Goal: Information Seeking & Learning: Learn about a topic

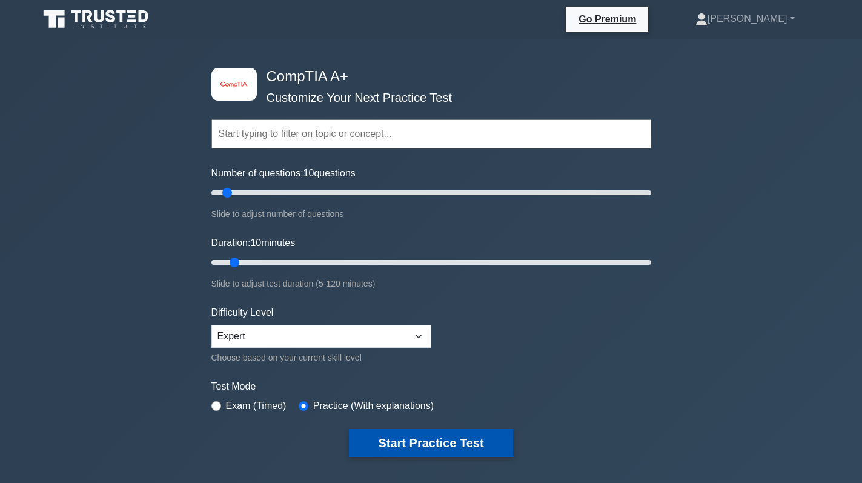
click at [434, 448] on button "Start Practice Test" at bounding box center [431, 443] width 164 height 28
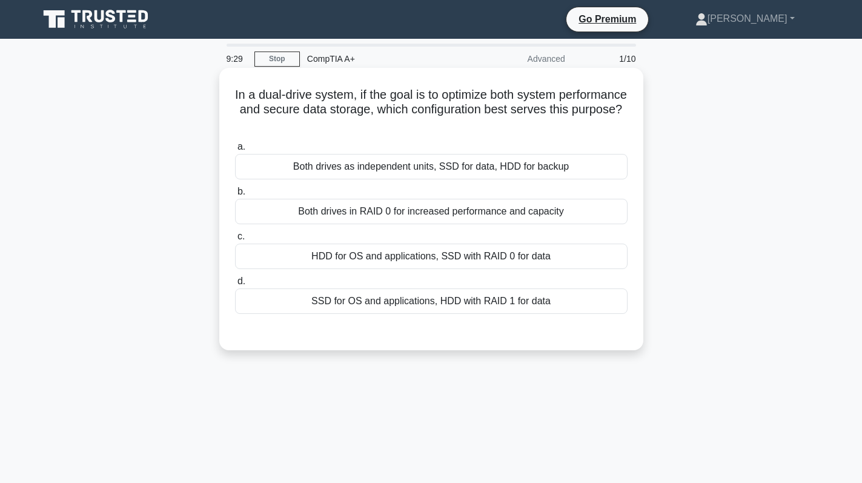
click at [471, 309] on div "SSD for OS and applications, HDD with RAID 1 for data" at bounding box center [431, 300] width 392 height 25
click at [235, 285] on input "d. SSD for OS and applications, HDD with RAID 1 for data" at bounding box center [235, 281] width 0 height 8
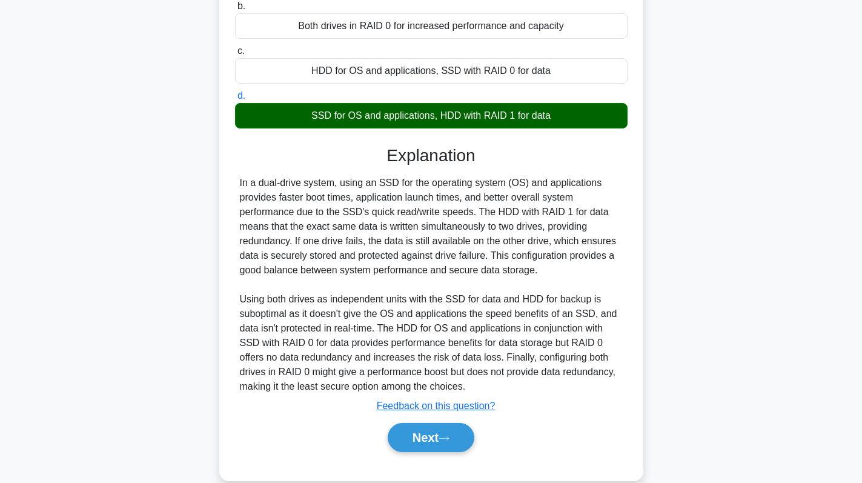
scroll to position [207, 0]
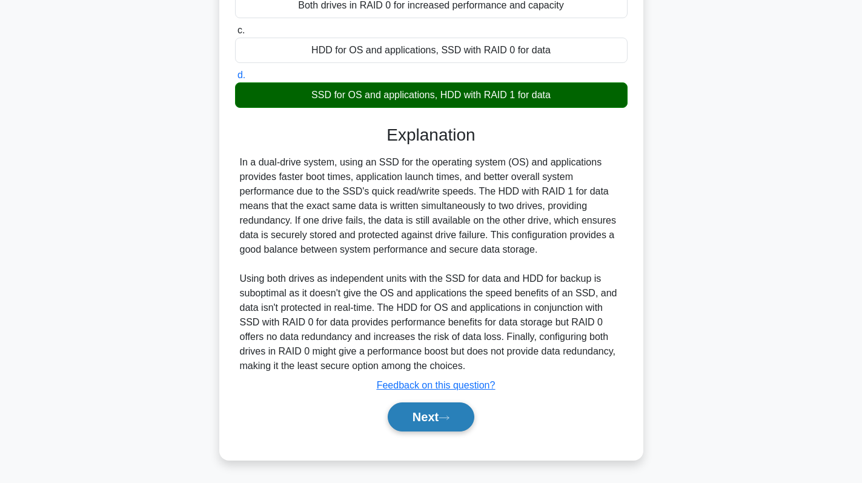
click at [438, 414] on button "Next" at bounding box center [431, 416] width 87 height 29
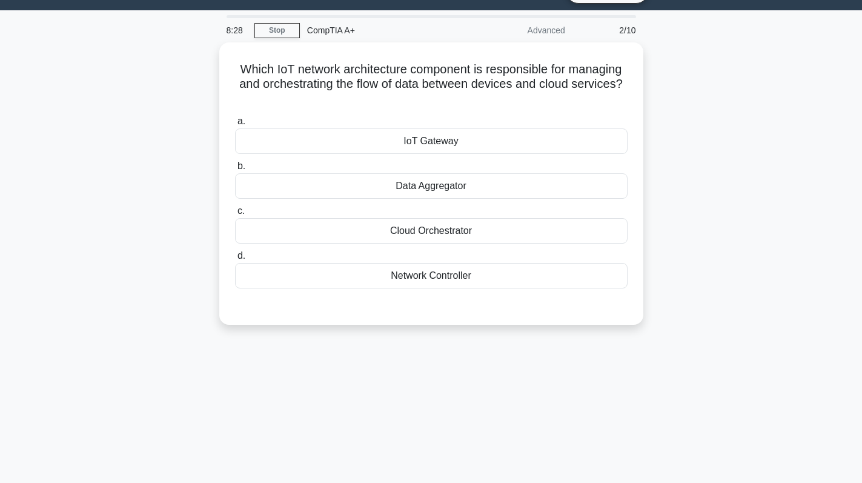
scroll to position [0, 0]
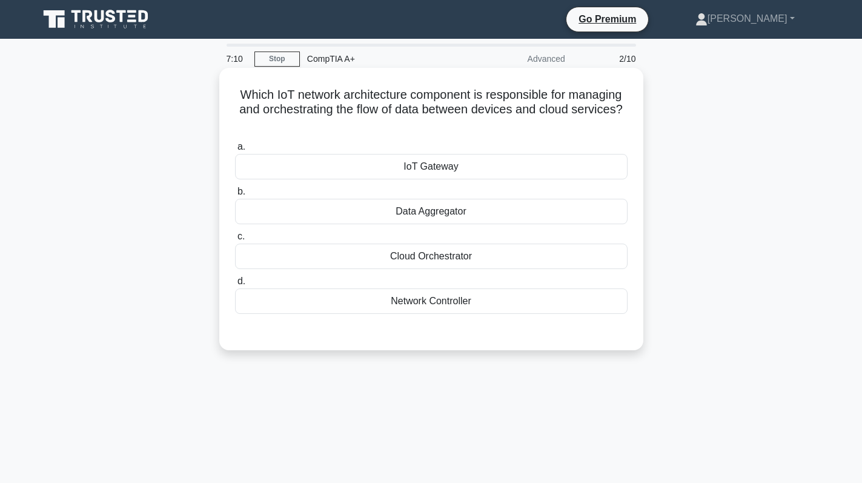
click at [446, 170] on div "IoT Gateway" at bounding box center [431, 166] width 392 height 25
click at [235, 151] on input "a. IoT Gateway" at bounding box center [235, 147] width 0 height 8
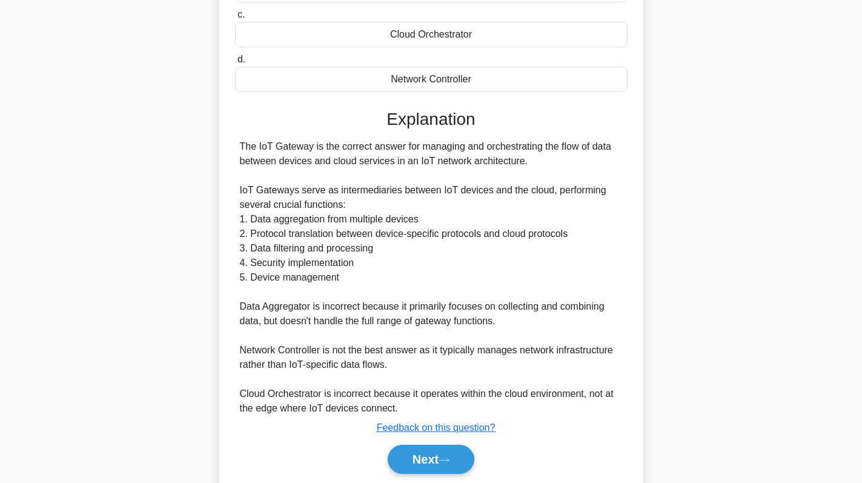
scroll to position [242, 0]
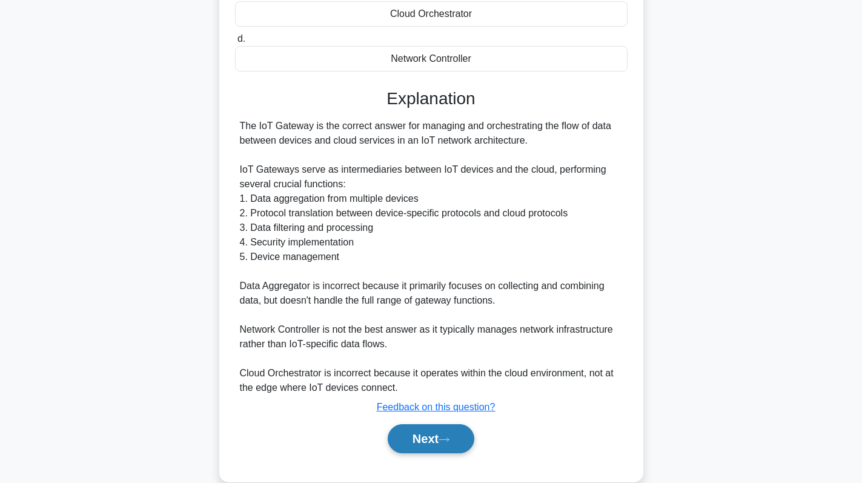
click at [417, 437] on button "Next" at bounding box center [431, 438] width 87 height 29
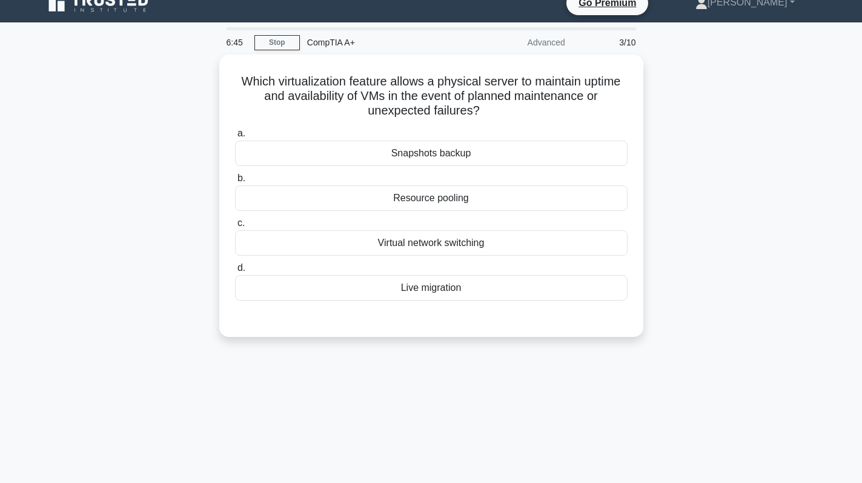
scroll to position [0, 0]
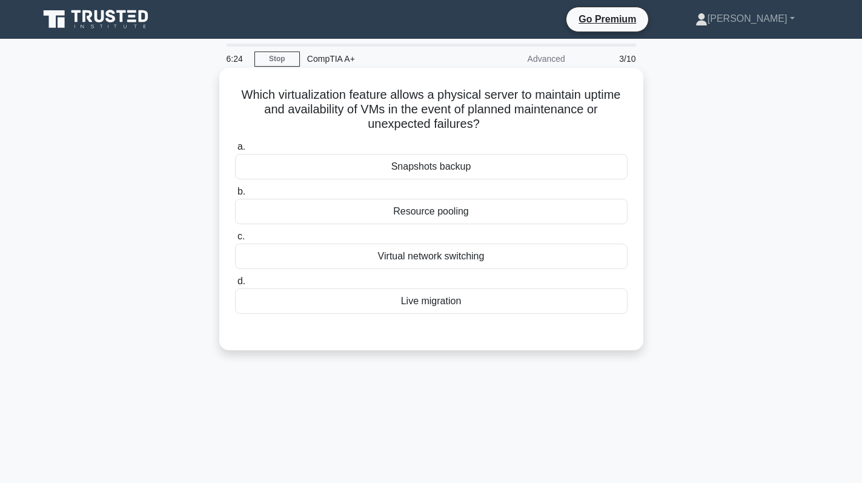
click at [480, 253] on div "Virtual network switching" at bounding box center [431, 255] width 392 height 25
click at [235, 240] on input "c. Virtual network switching" at bounding box center [235, 237] width 0 height 8
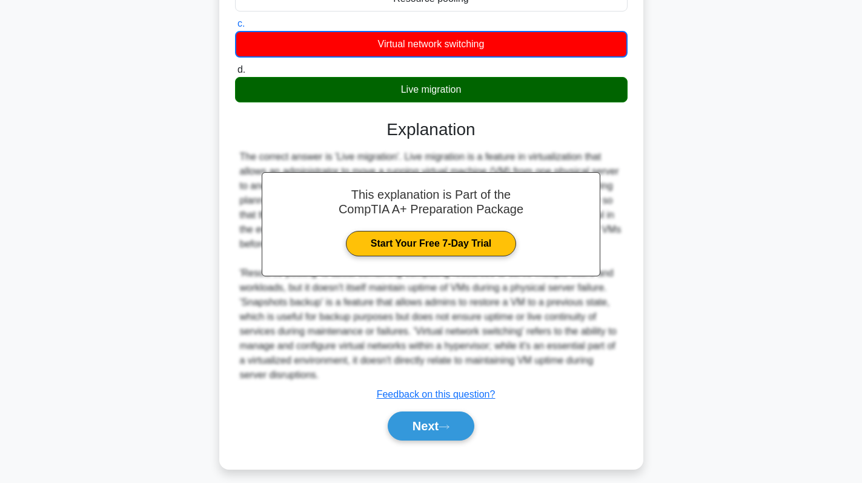
scroll to position [222, 0]
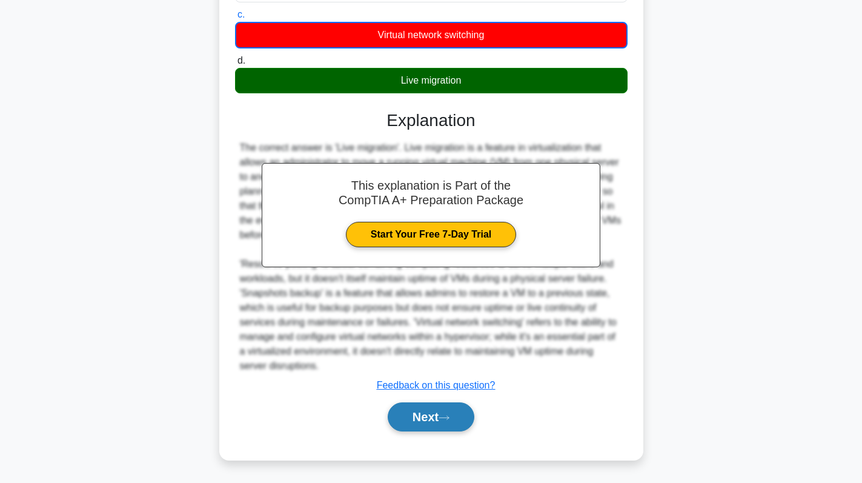
click at [433, 417] on button "Next" at bounding box center [431, 416] width 87 height 29
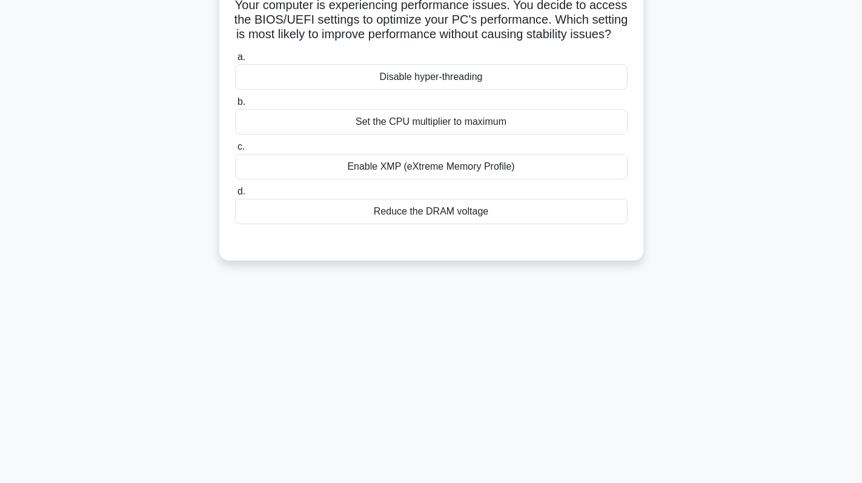
scroll to position [50, 0]
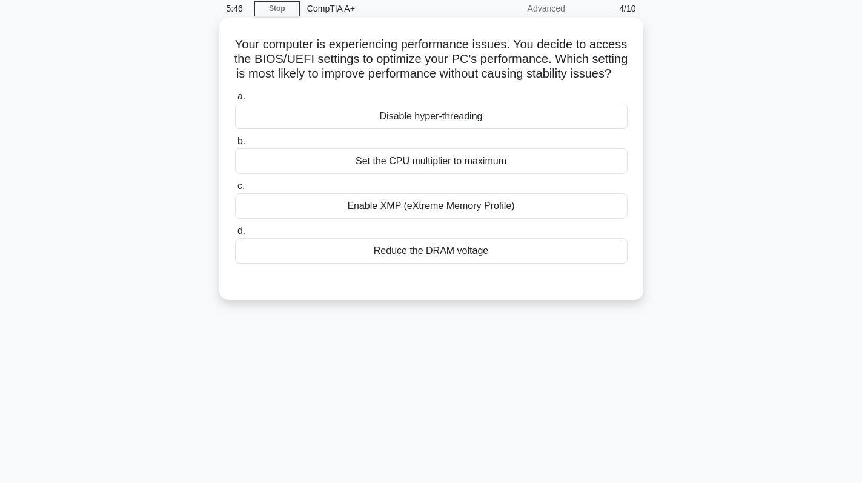
click at [503, 169] on div "Set the CPU multiplier to maximum" at bounding box center [431, 160] width 392 height 25
click at [235, 145] on input "b. Set the CPU multiplier to maximum" at bounding box center [235, 141] width 0 height 8
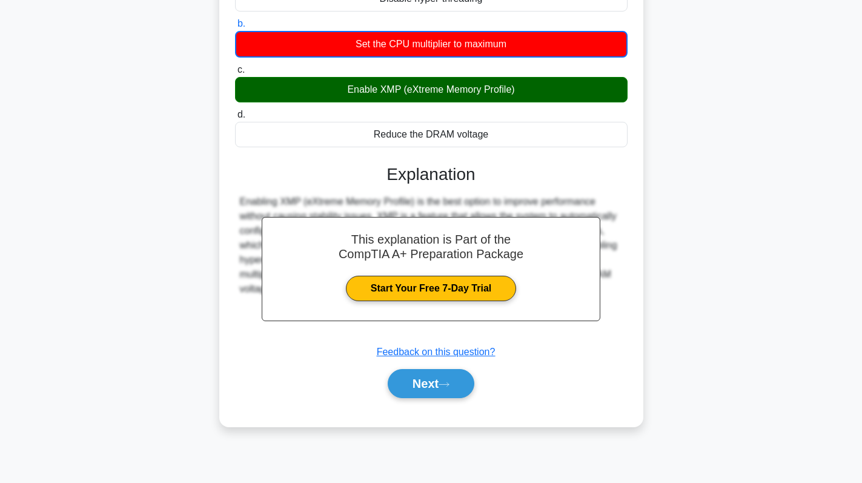
scroll to position [171, 0]
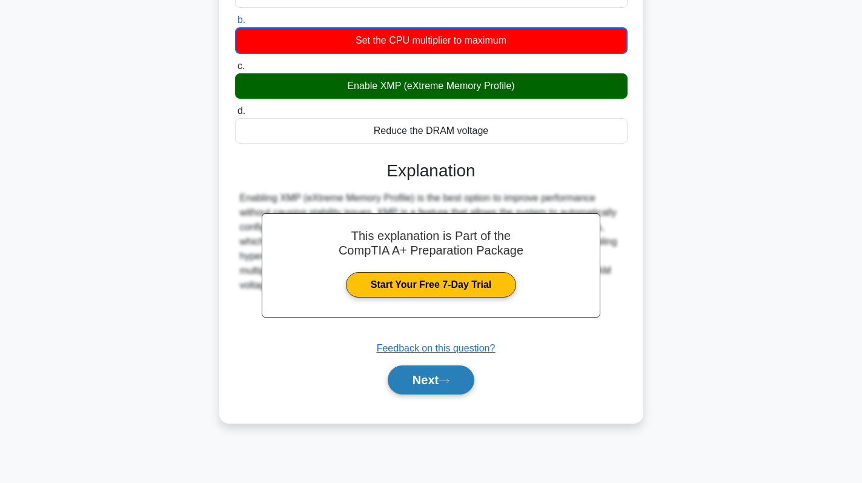
click at [426, 391] on button "Next" at bounding box center [431, 379] width 87 height 29
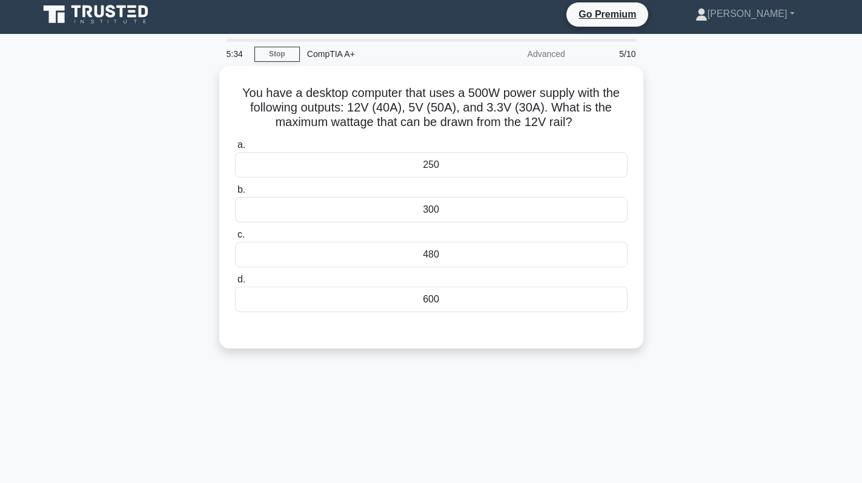
scroll to position [0, 0]
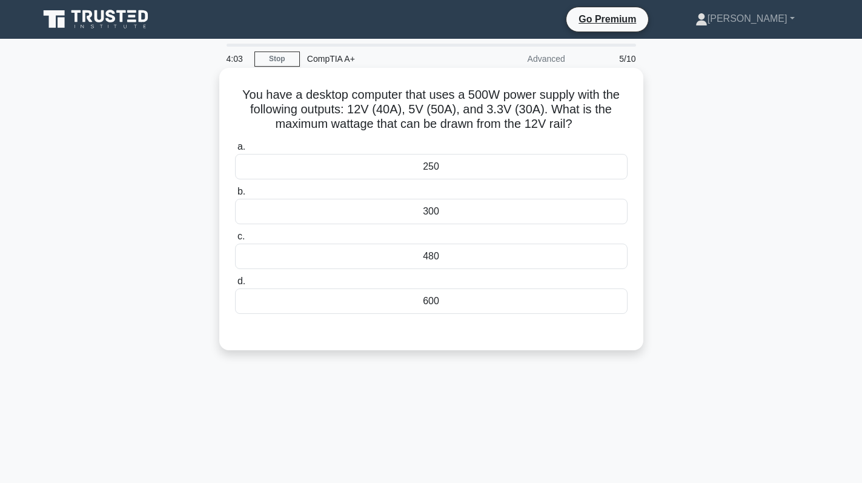
click at [433, 263] on div "480" at bounding box center [431, 255] width 392 height 25
click at [235, 240] on input "c. 480" at bounding box center [235, 237] width 0 height 8
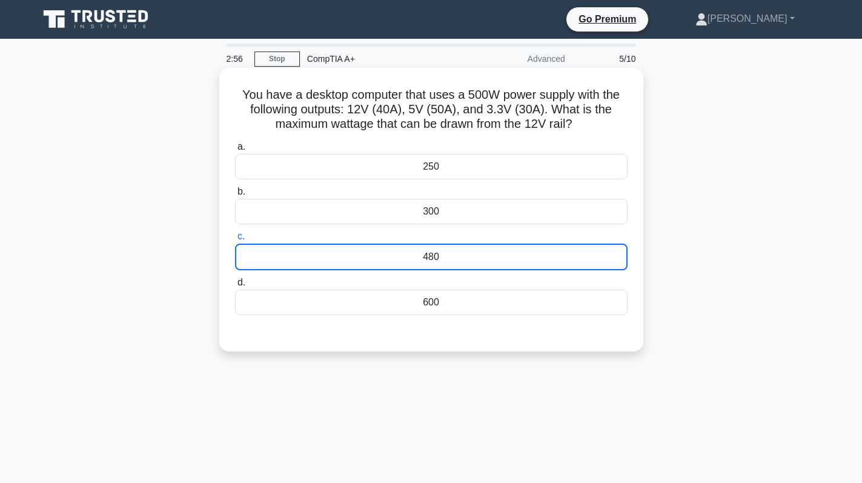
click at [442, 250] on div "480" at bounding box center [431, 256] width 392 height 27
click at [235, 240] on input "c. 480" at bounding box center [235, 237] width 0 height 8
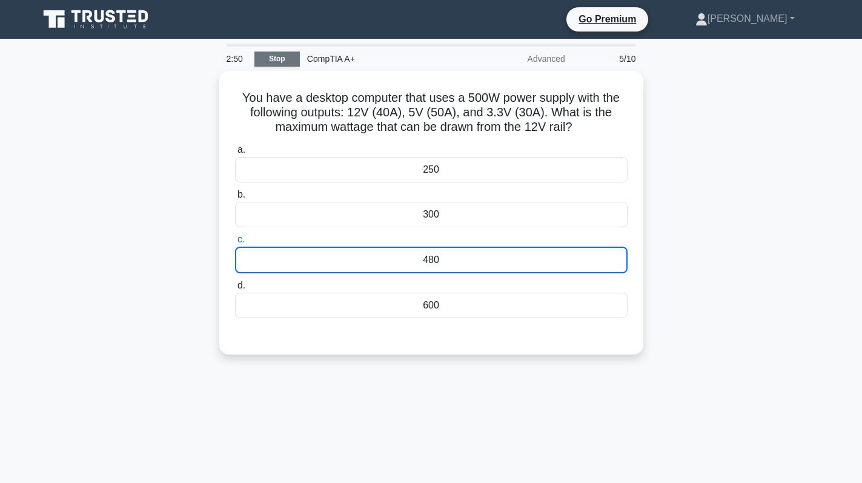
click at [282, 59] on link "Stop" at bounding box center [276, 58] width 45 height 15
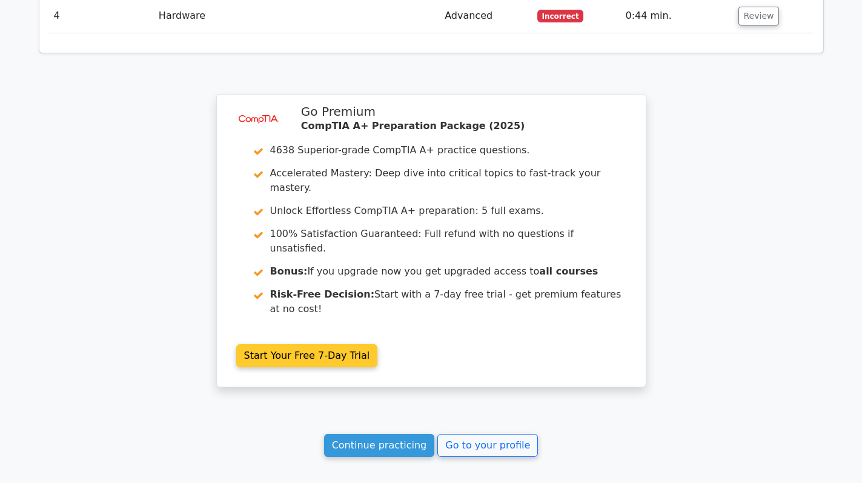
scroll to position [1635, 0]
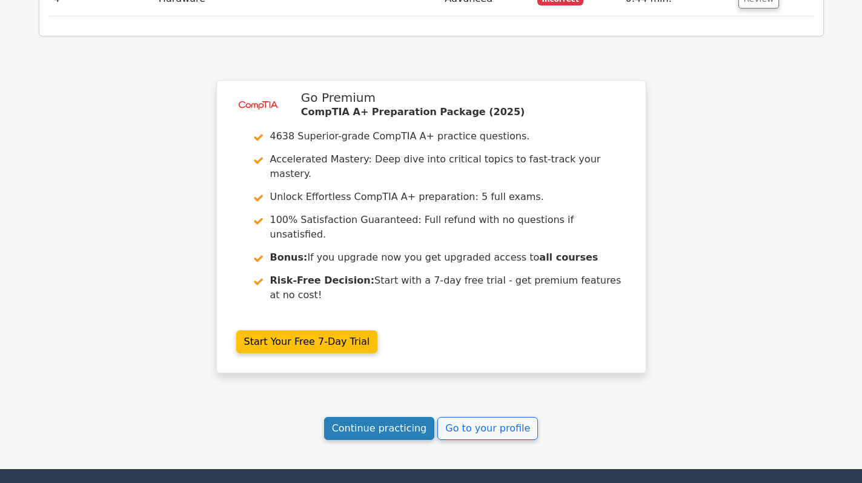
click at [383, 417] on link "Continue practicing" at bounding box center [379, 428] width 111 height 23
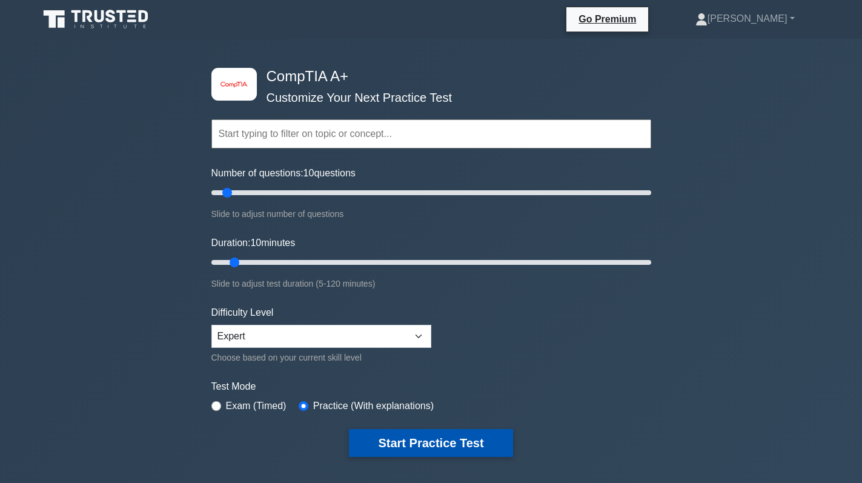
click at [426, 442] on button "Start Practice Test" at bounding box center [431, 443] width 164 height 28
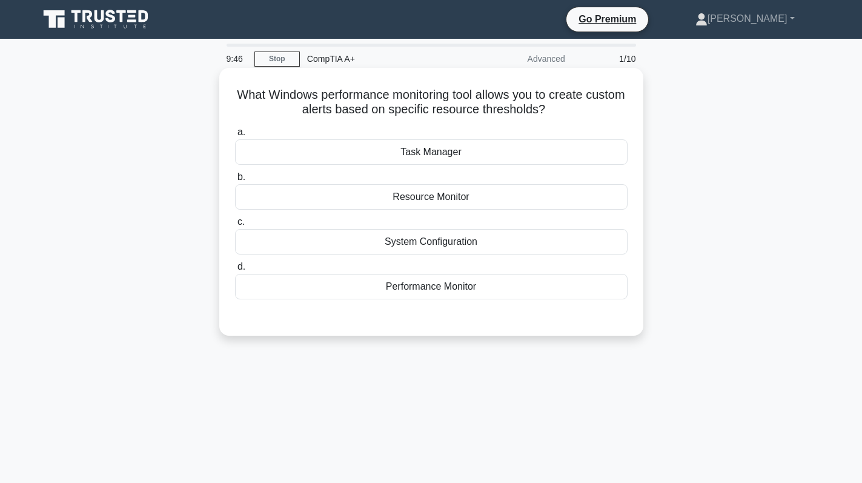
click at [452, 287] on div "Performance Monitor" at bounding box center [431, 286] width 392 height 25
click at [235, 271] on input "d. Performance Monitor" at bounding box center [235, 267] width 0 height 8
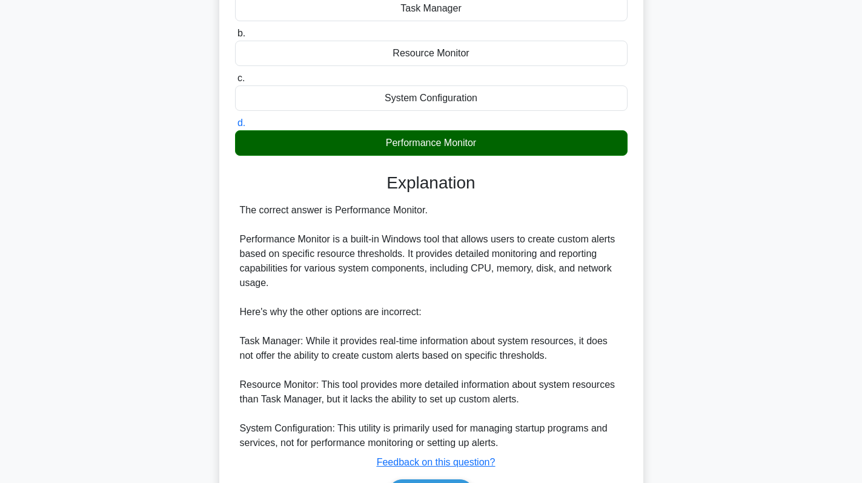
scroll to position [182, 0]
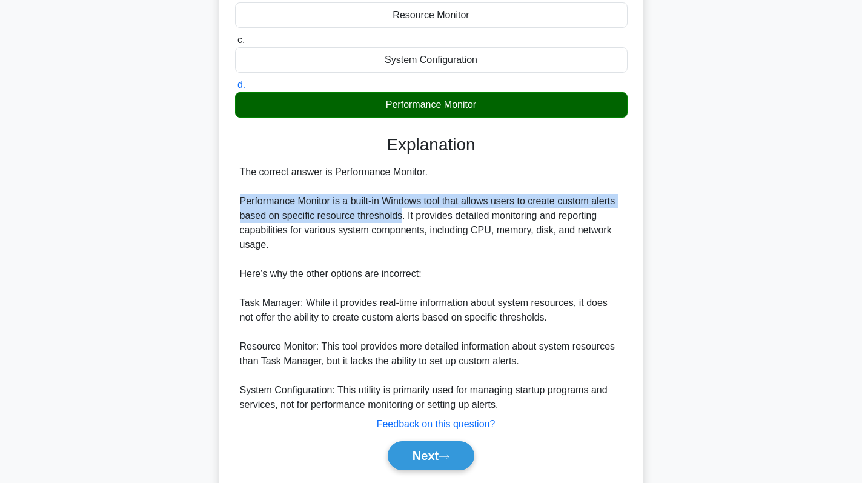
drag, startPoint x: 400, startPoint y: 217, endPoint x: 239, endPoint y: 196, distance: 162.6
click at [239, 196] on div "The correct answer is Performance Monitor. Performance Monitor is a built-in Wi…" at bounding box center [431, 288] width 392 height 247
copy div "Performance Monitor is a built-in Windows tool that allows users to create cust…"
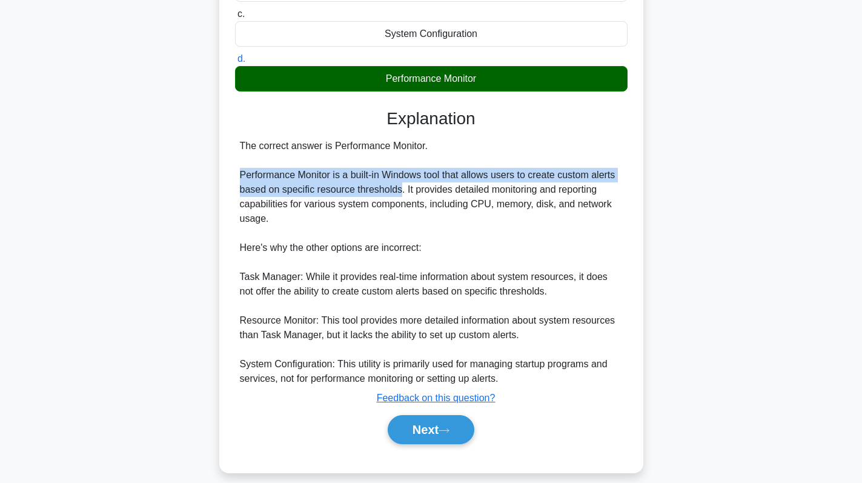
scroll to position [221, 0]
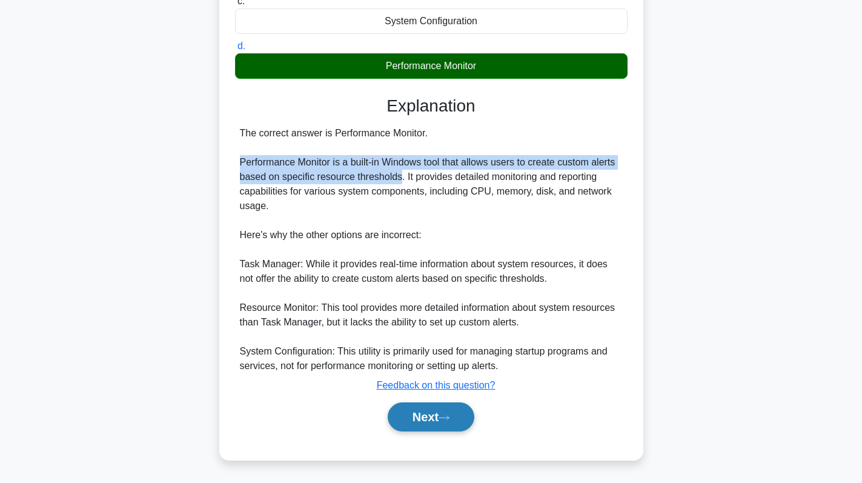
click at [421, 410] on button "Next" at bounding box center [431, 416] width 87 height 29
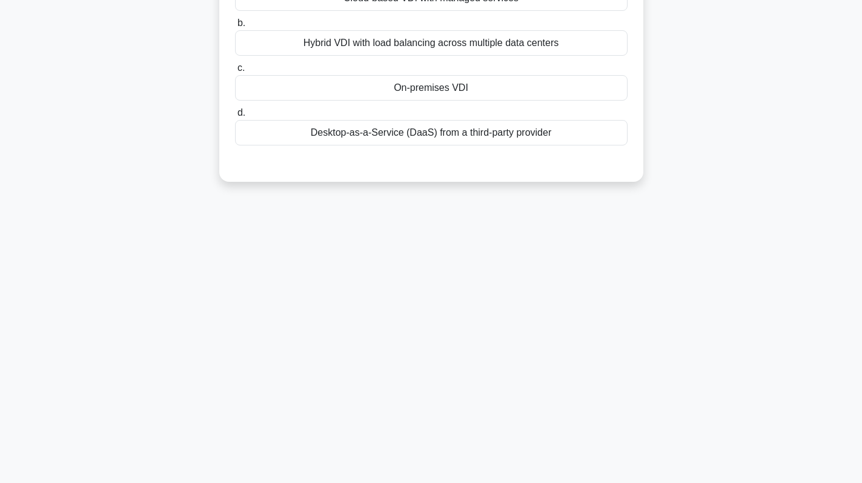
scroll to position [0, 0]
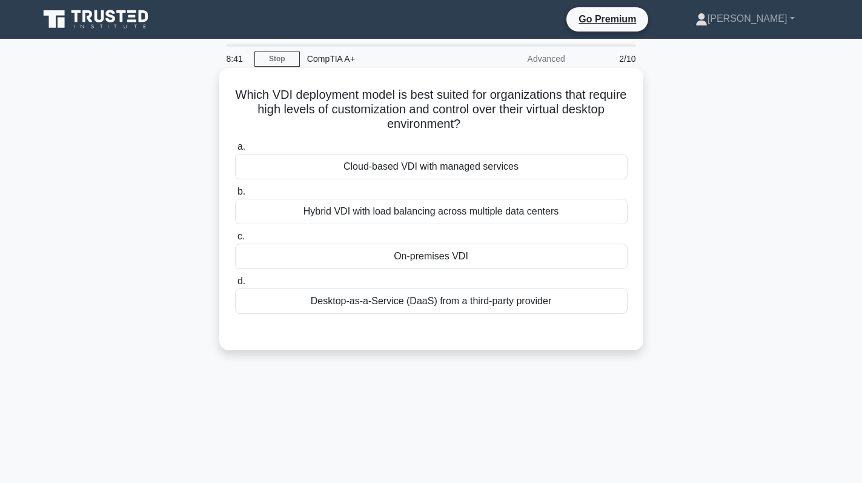
click at [508, 177] on div "Cloud-based VDI with managed services" at bounding box center [431, 166] width 392 height 25
click at [235, 151] on input "a. Cloud-based VDI with managed services" at bounding box center [235, 147] width 0 height 8
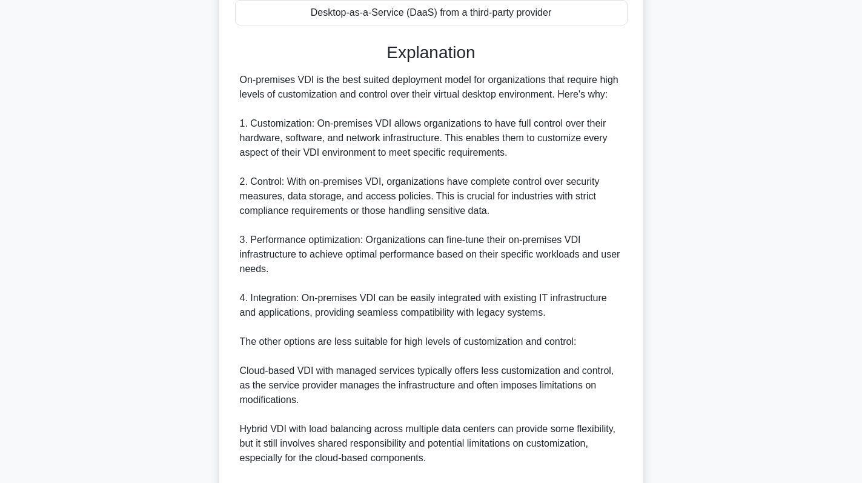
scroll to position [424, 0]
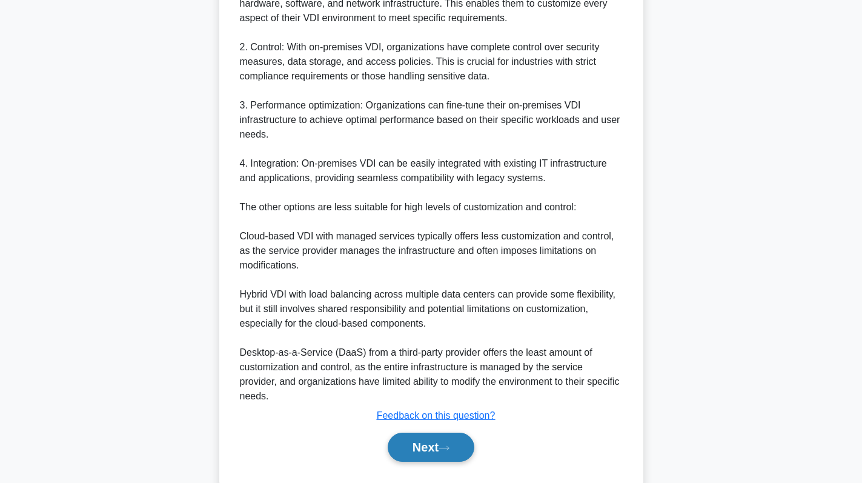
click at [412, 432] on button "Next" at bounding box center [431, 446] width 87 height 29
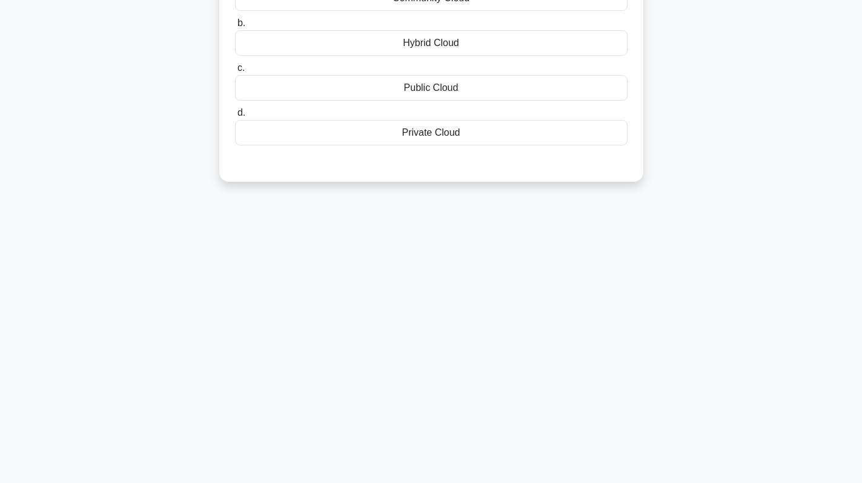
scroll to position [0, 0]
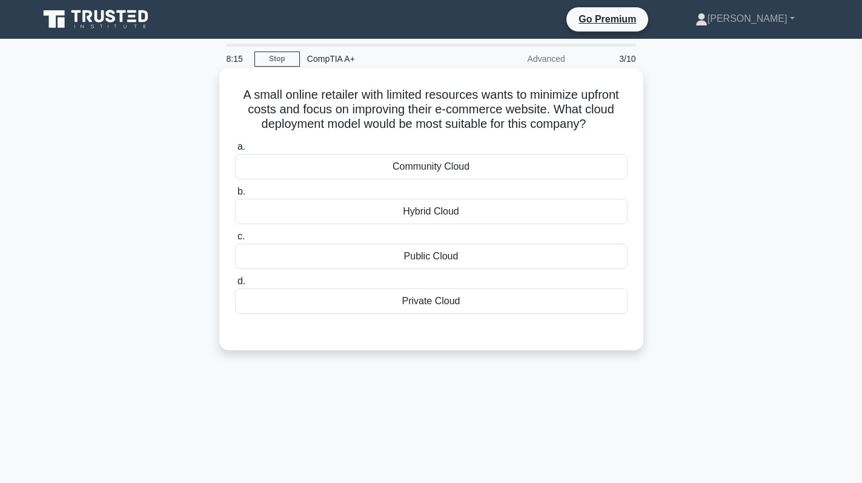
click at [476, 308] on div "Private Cloud" at bounding box center [431, 300] width 392 height 25
click at [235, 285] on input "d. Private Cloud" at bounding box center [235, 281] width 0 height 8
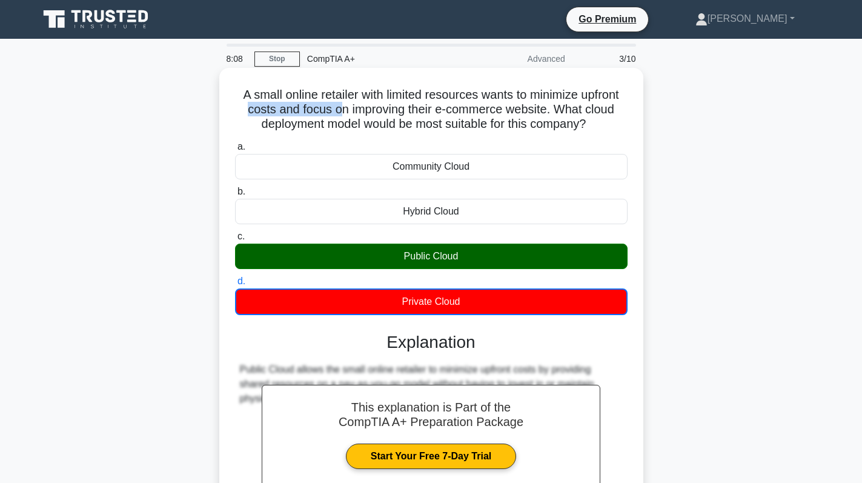
drag, startPoint x: 238, startPoint y: 108, endPoint x: 336, endPoint y: 107, distance: 97.5
click at [336, 107] on h5 "A small online retailer with limited resources wants to minimize upfront costs …" at bounding box center [431, 109] width 395 height 45
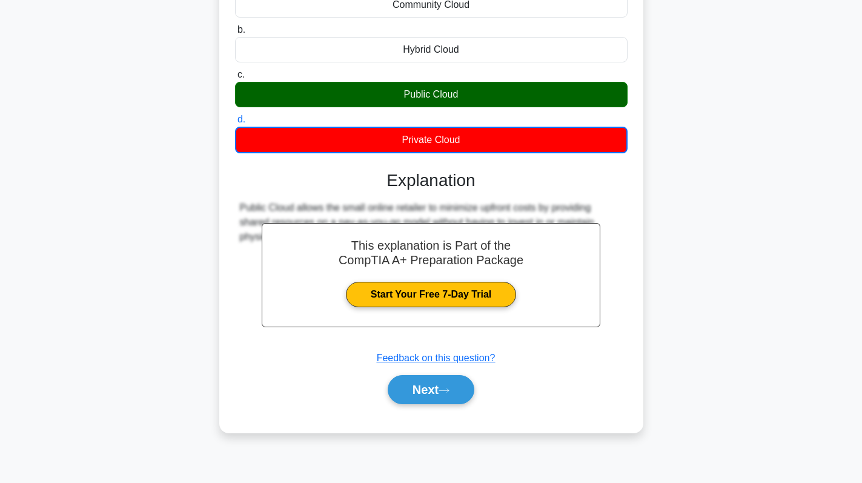
scroll to position [171, 0]
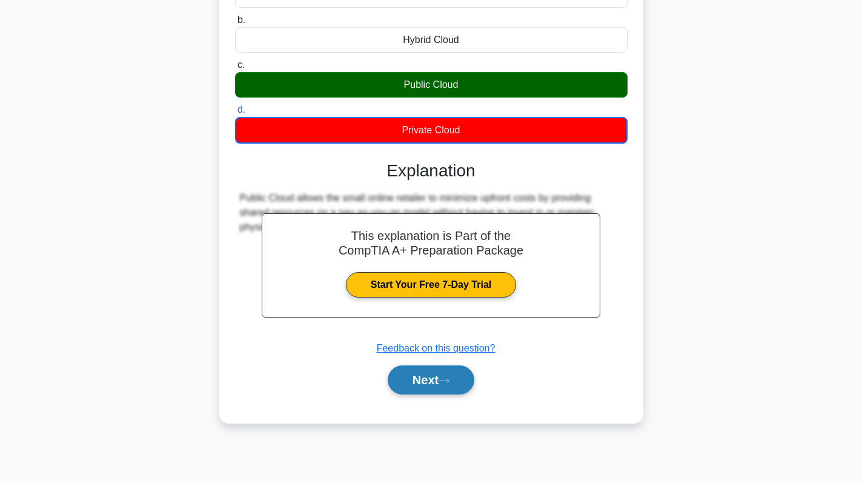
click at [403, 383] on button "Next" at bounding box center [431, 379] width 87 height 29
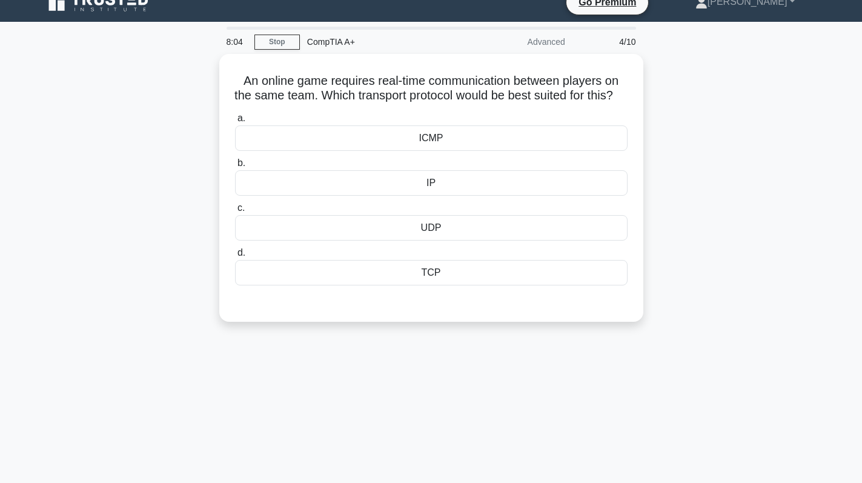
scroll to position [0, 0]
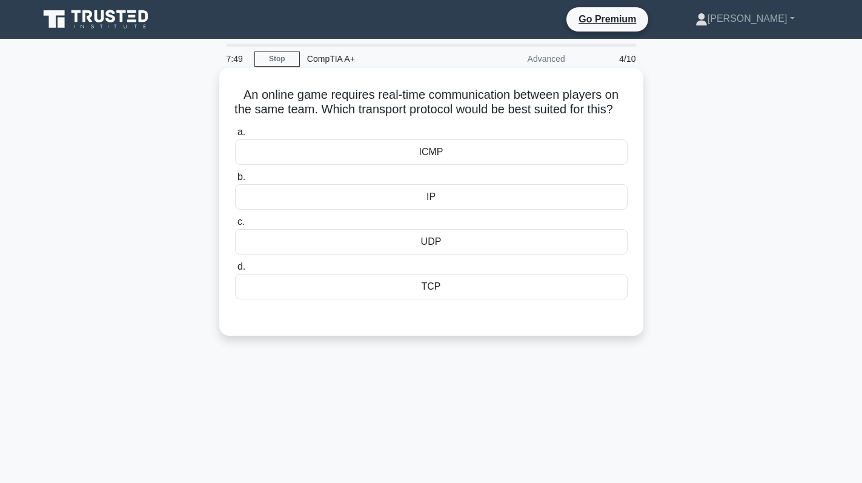
click at [469, 254] on div "UDP" at bounding box center [431, 241] width 392 height 25
click at [235, 226] on input "c. UDP" at bounding box center [235, 222] width 0 height 8
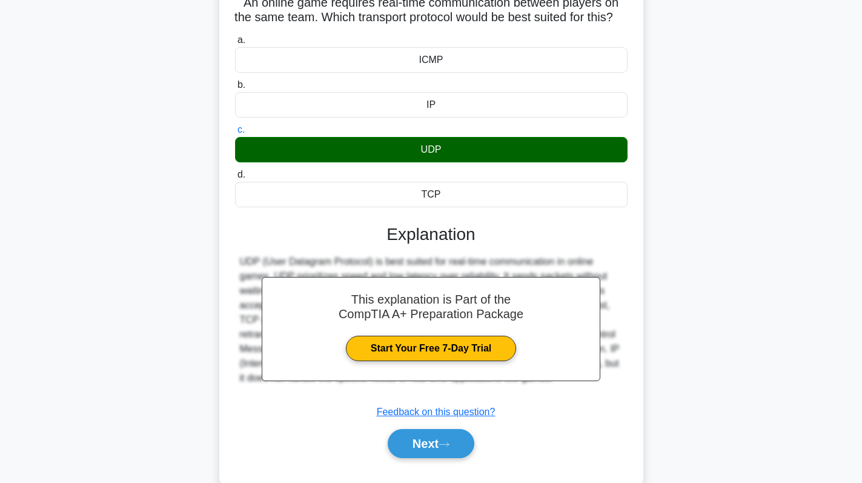
scroll to position [171, 0]
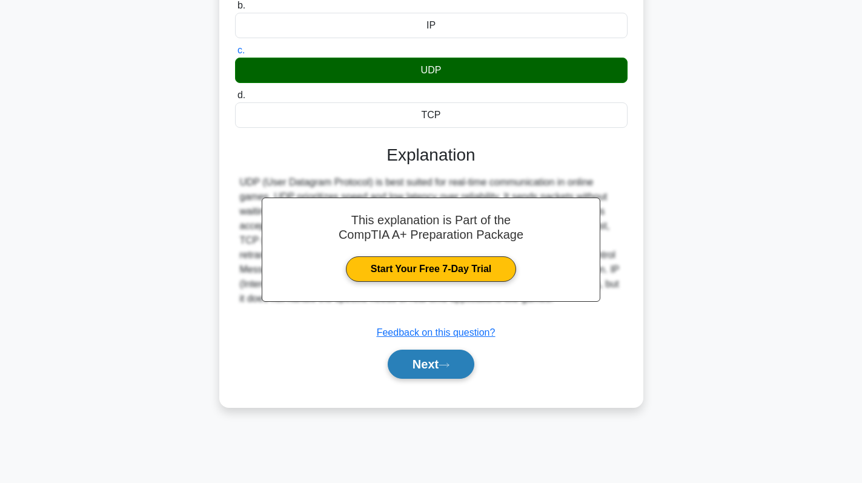
click at [426, 374] on button "Next" at bounding box center [431, 363] width 87 height 29
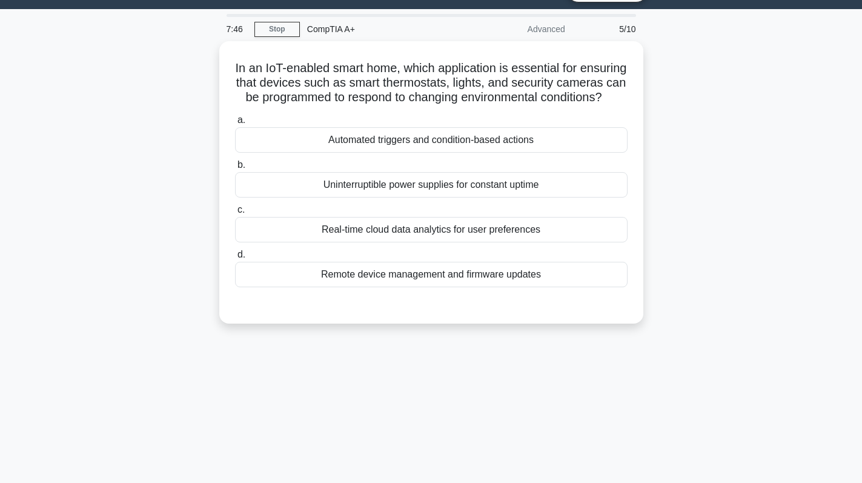
scroll to position [0, 0]
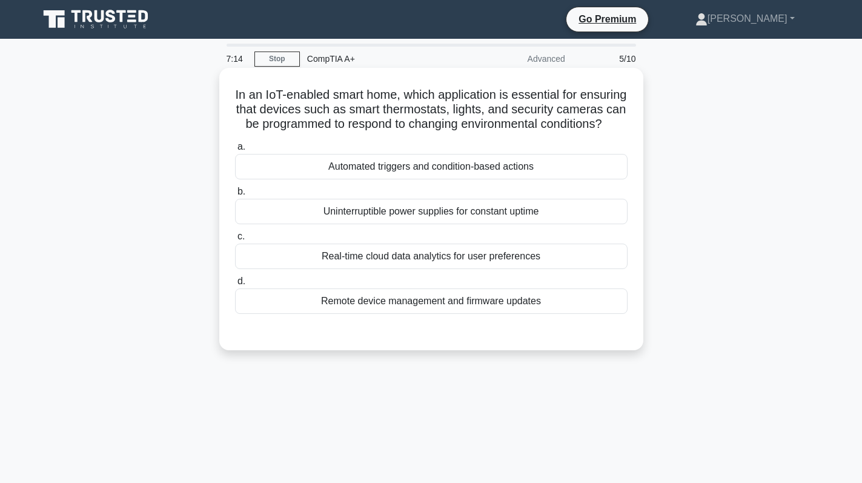
click at [460, 269] on div "Real-time cloud data analytics for user preferences" at bounding box center [431, 255] width 392 height 25
click at [235, 240] on input "c. Real-time cloud data analytics for user preferences" at bounding box center [235, 237] width 0 height 8
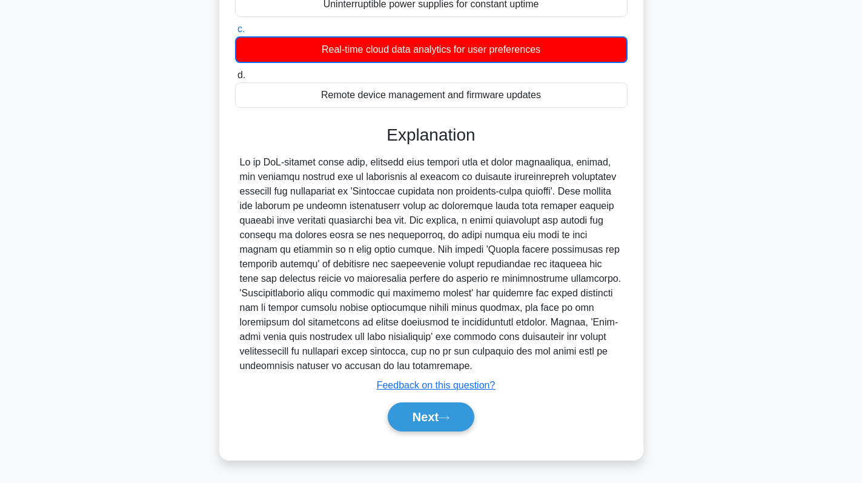
scroll to position [222, 0]
click at [425, 421] on button "Next" at bounding box center [431, 416] width 87 height 29
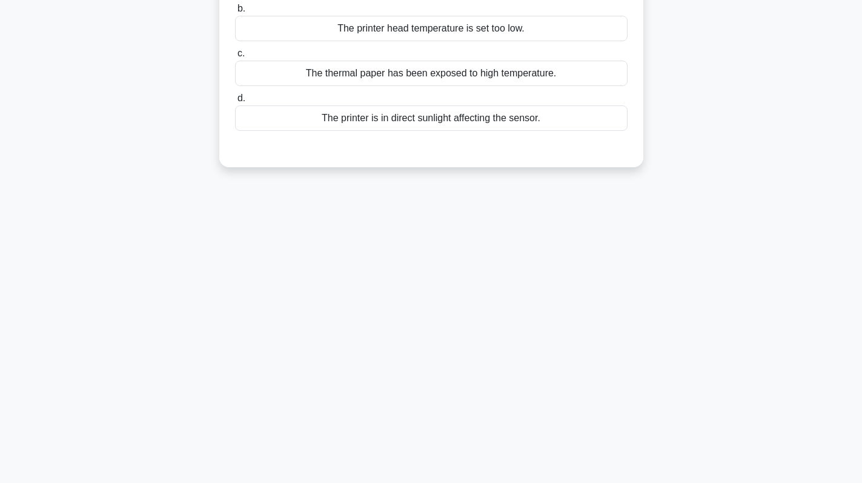
scroll to position [0, 0]
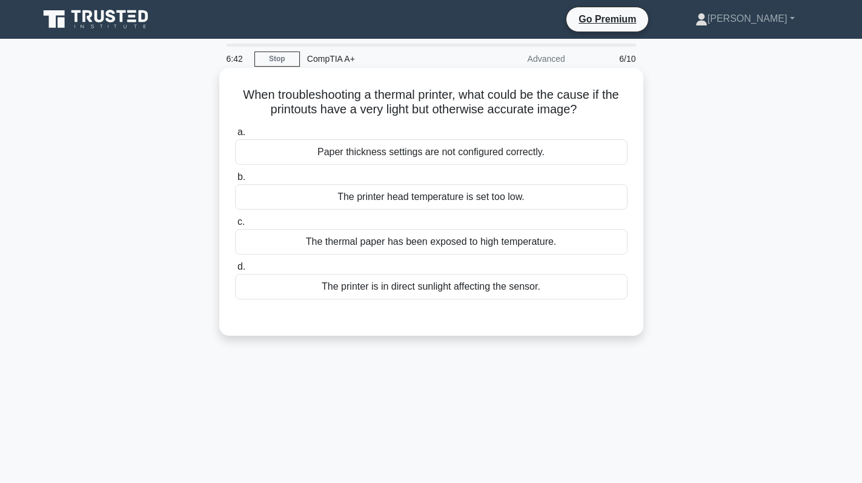
click at [371, 199] on div "The printer head temperature is set too low." at bounding box center [431, 196] width 392 height 25
click at [235, 181] on input "b. The printer head temperature is set too low." at bounding box center [235, 177] width 0 height 8
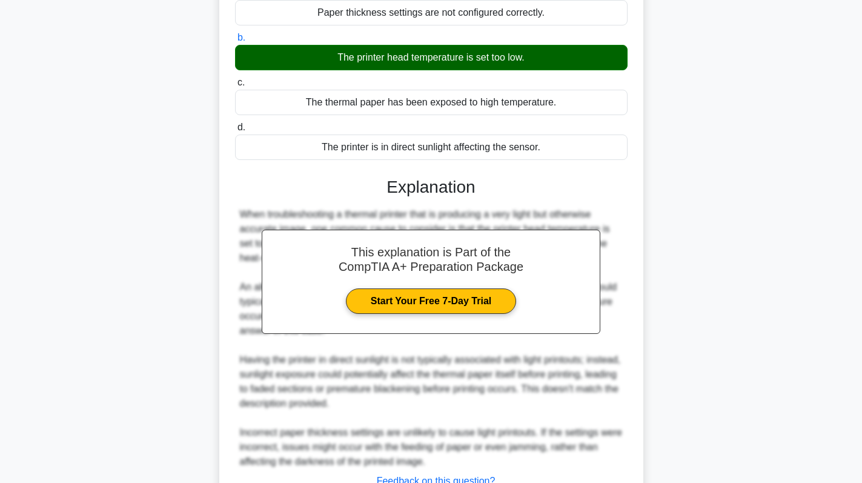
scroll to position [236, 0]
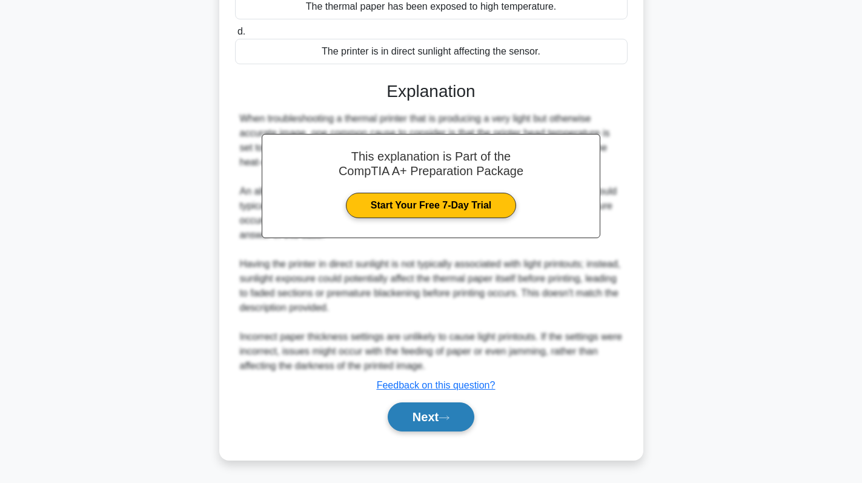
click at [414, 422] on button "Next" at bounding box center [431, 416] width 87 height 29
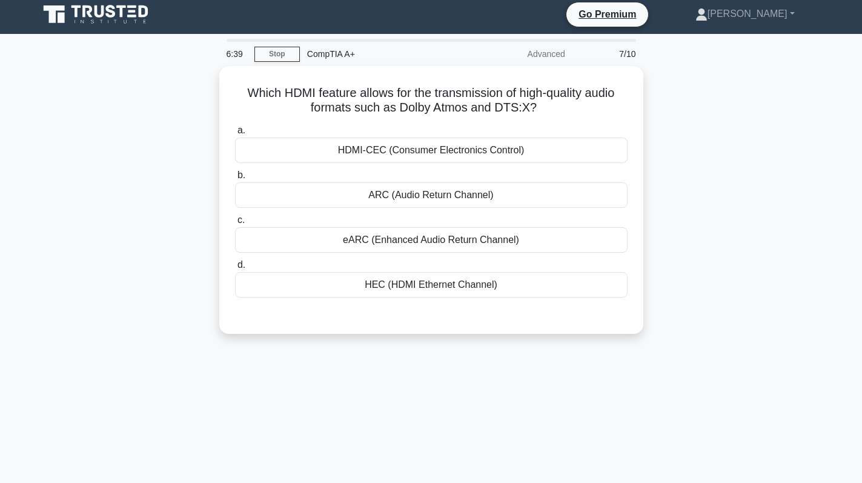
scroll to position [0, 0]
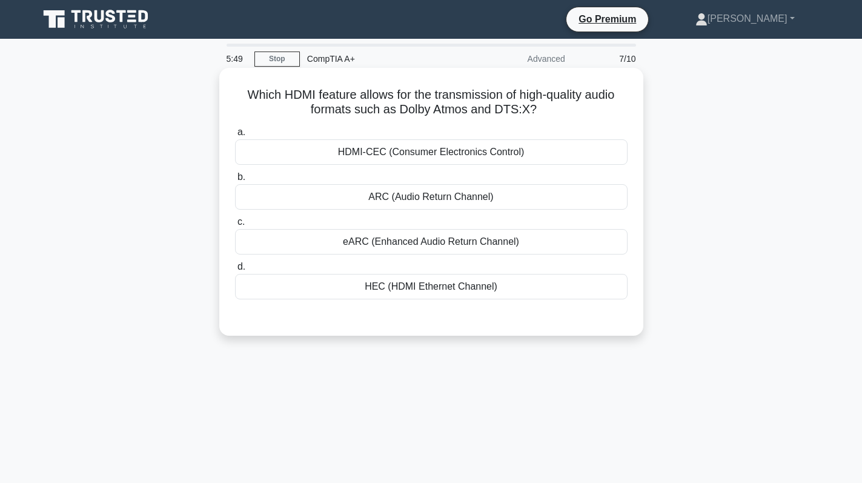
click at [411, 237] on div "eARC (Enhanced Audio Return Channel)" at bounding box center [431, 241] width 392 height 25
click at [235, 226] on input "c. eARC (Enhanced Audio Return Channel)" at bounding box center [235, 222] width 0 height 8
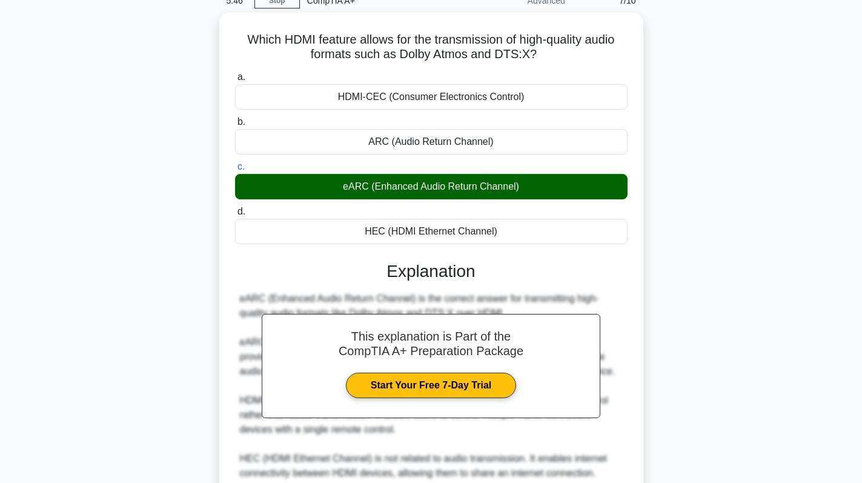
scroll to position [54, 0]
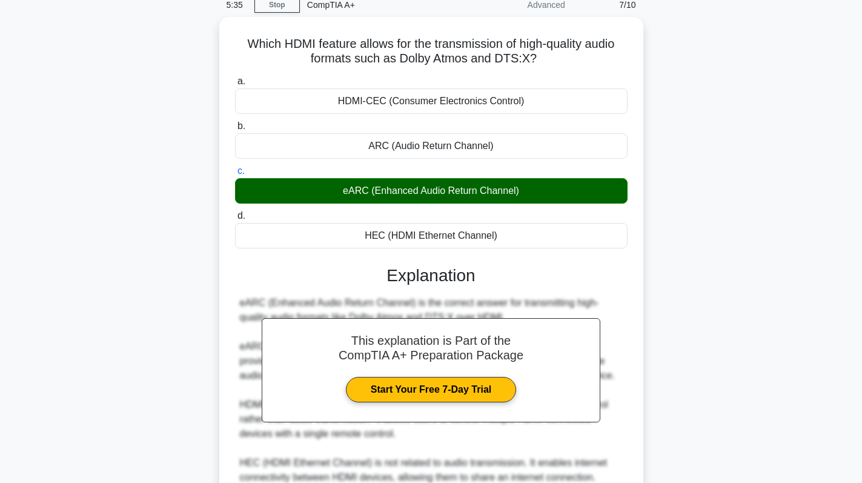
click at [690, 251] on div "Which HDMI feature allows for the transmission of high-quality audio formats su…" at bounding box center [430, 337] width 799 height 641
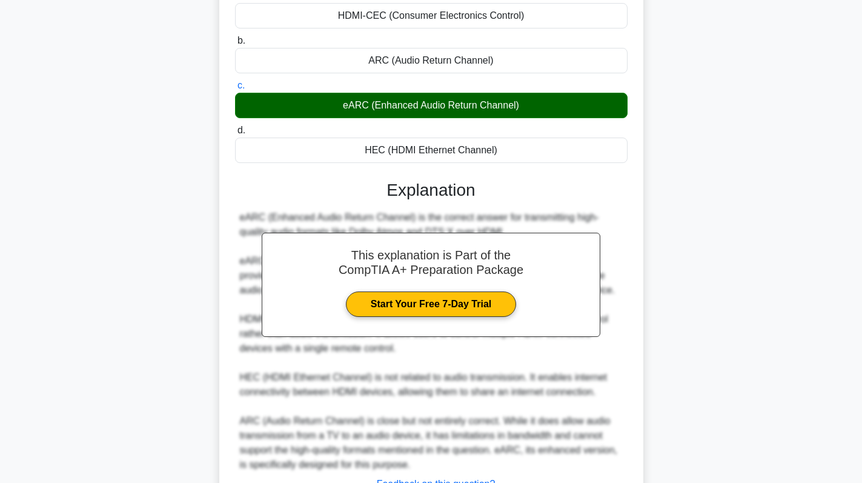
scroll to position [236, 0]
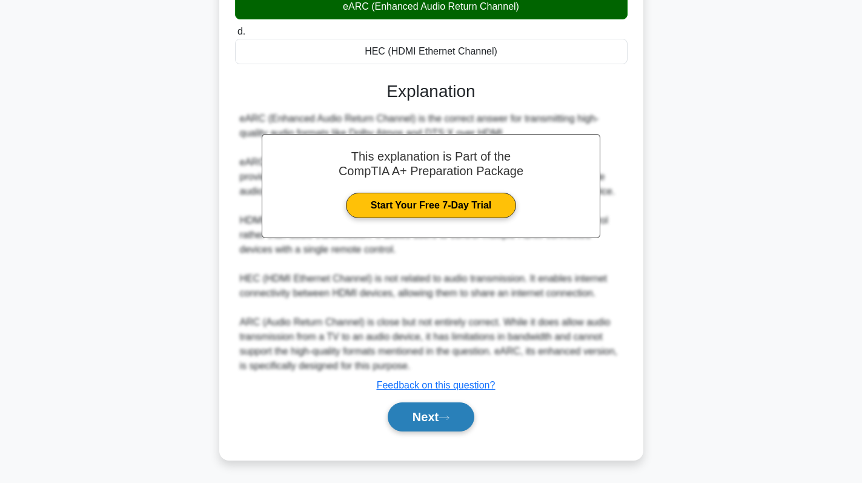
click at [412, 420] on button "Next" at bounding box center [431, 416] width 87 height 29
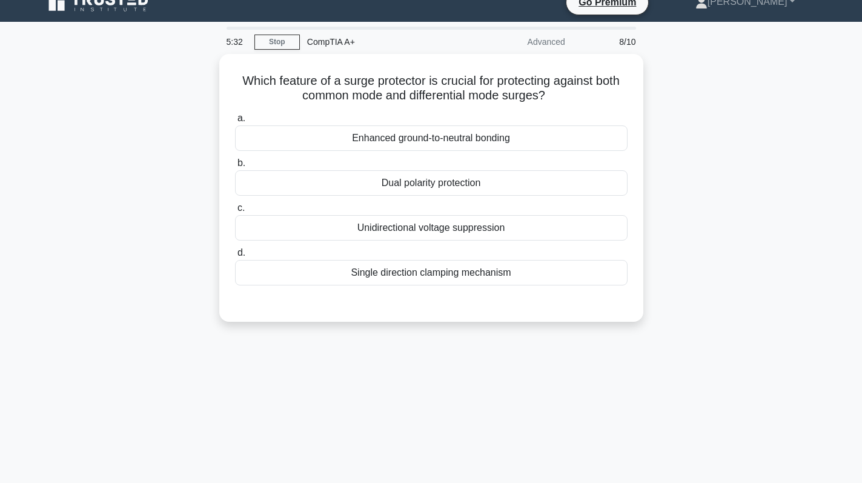
scroll to position [0, 0]
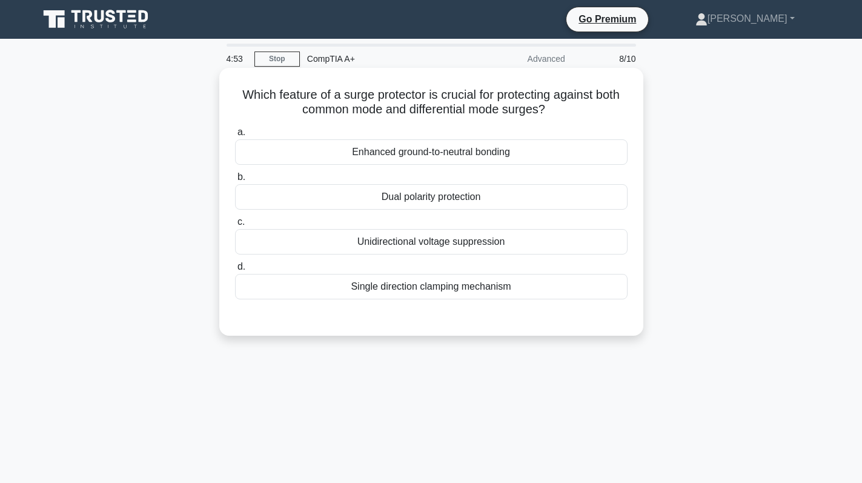
click at [449, 196] on div "Dual polarity protection" at bounding box center [431, 196] width 392 height 25
click at [235, 181] on input "b. Dual polarity protection" at bounding box center [235, 177] width 0 height 8
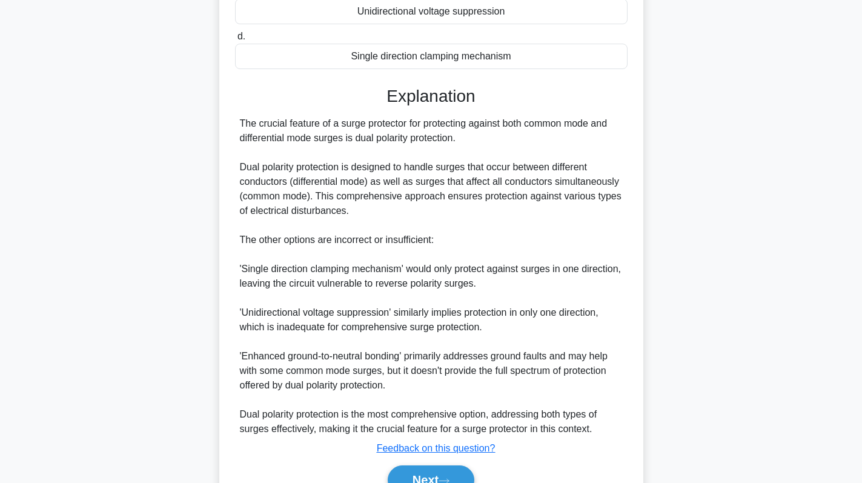
scroll to position [294, 0]
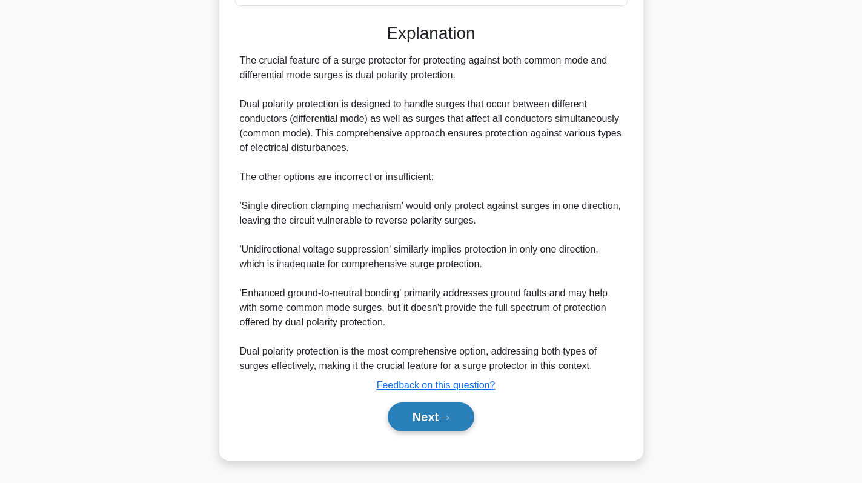
click at [448, 417] on icon at bounding box center [444, 417] width 11 height 7
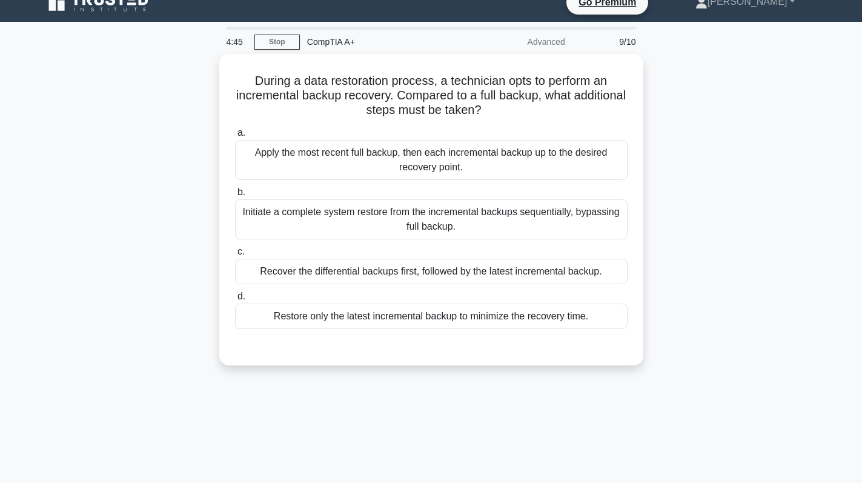
scroll to position [0, 0]
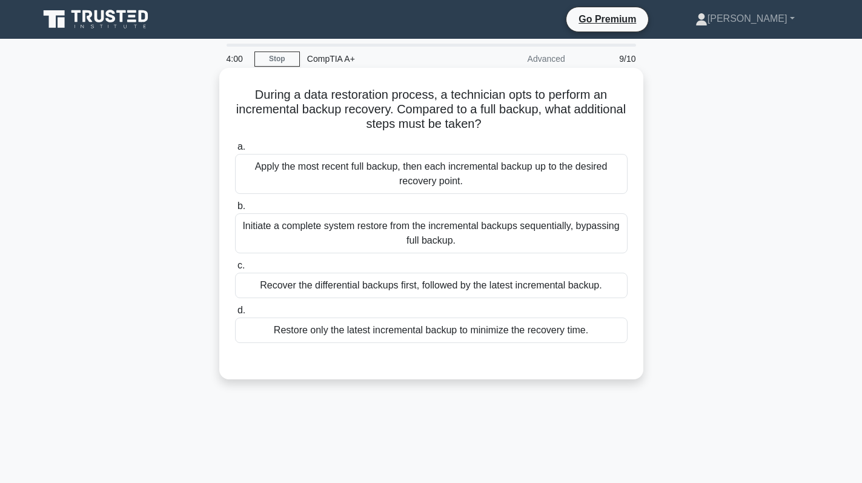
click at [408, 223] on div "Initiate a complete system restore from the incremental backups sequentially, b…" at bounding box center [431, 233] width 392 height 40
click at [235, 210] on input "b. Initiate a complete system restore from the incremental backups sequentially…" at bounding box center [235, 206] width 0 height 8
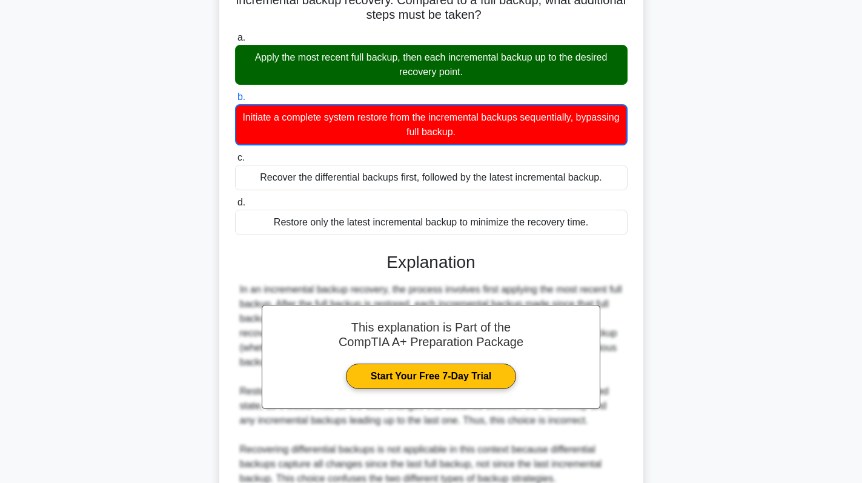
scroll to position [295, 0]
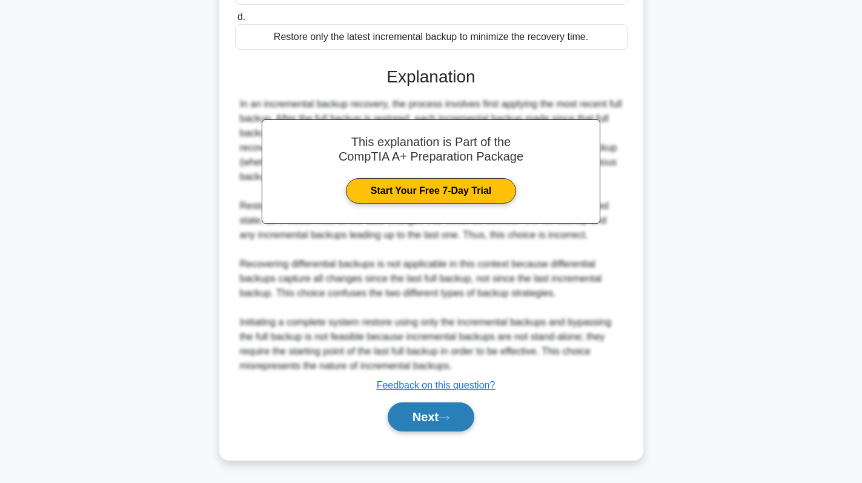
click at [415, 422] on button "Next" at bounding box center [431, 416] width 87 height 29
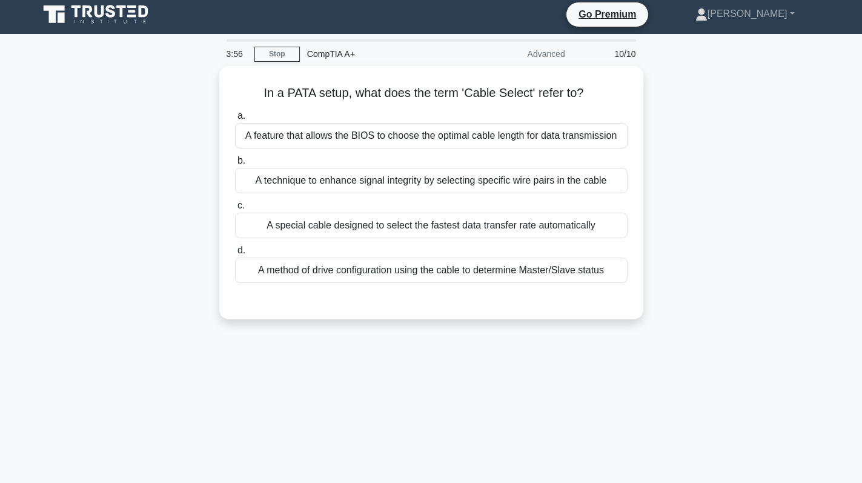
scroll to position [0, 0]
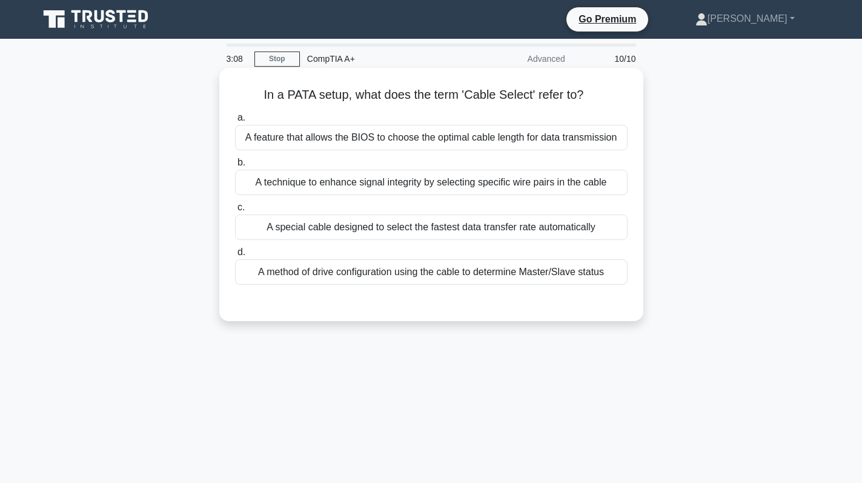
click at [391, 284] on div "A method of drive configuration using the cable to determine Master/Slave status" at bounding box center [431, 271] width 392 height 25
click at [235, 256] on input "d. A method of drive configuration using the cable to determine Master/Slave st…" at bounding box center [235, 252] width 0 height 8
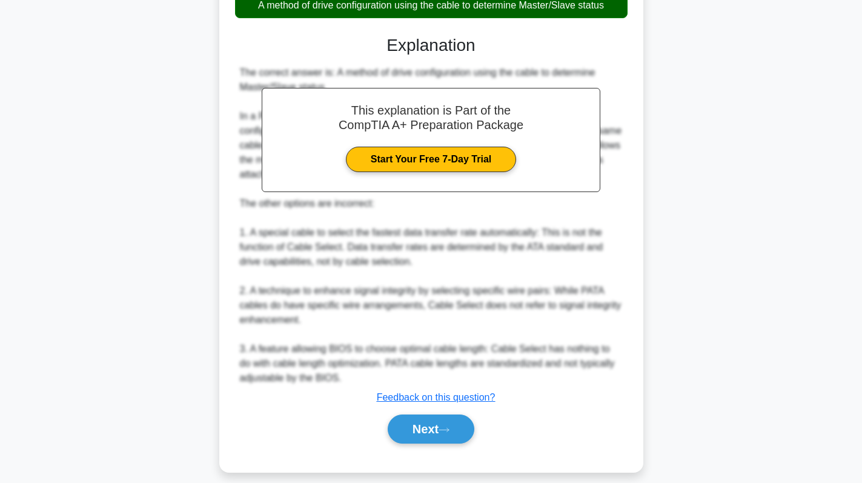
scroll to position [279, 0]
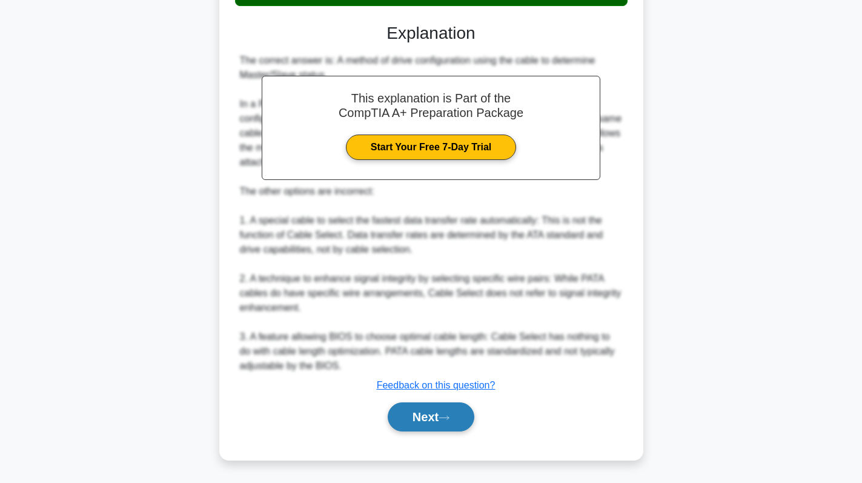
click at [427, 415] on button "Next" at bounding box center [431, 416] width 87 height 29
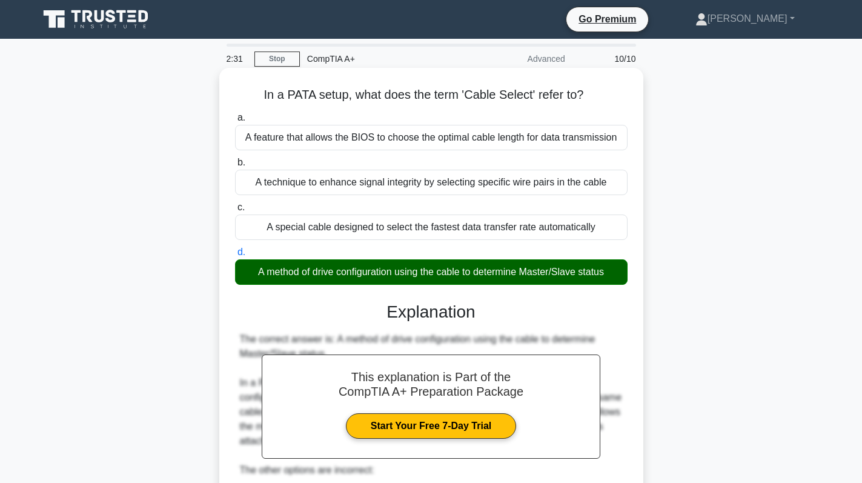
scroll to position [0, 0]
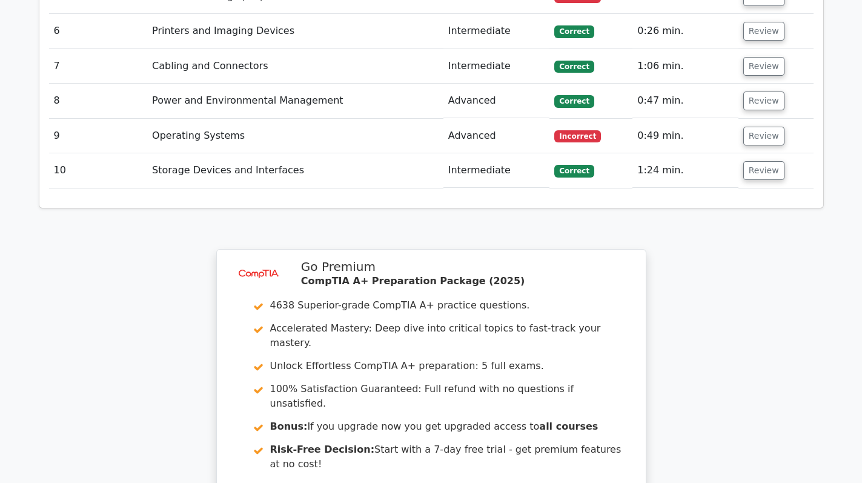
scroll to position [1878, 0]
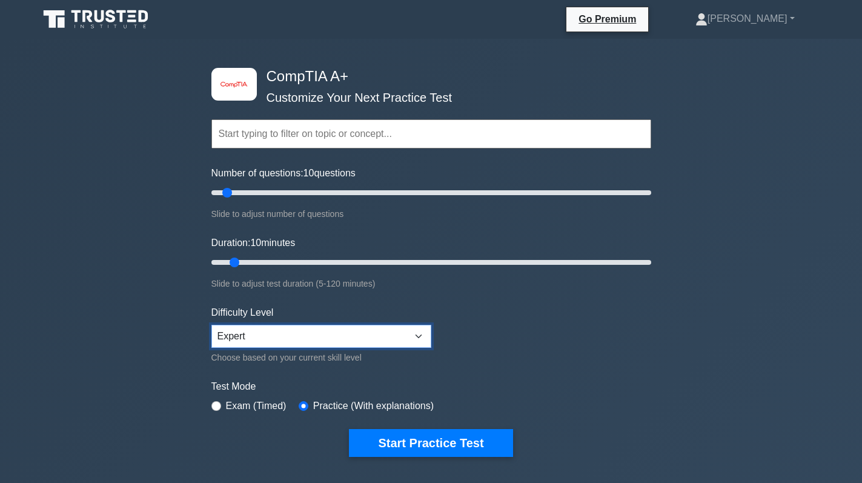
click at [401, 336] on select "Beginner Intermediate Expert" at bounding box center [321, 336] width 220 height 23
select select "beginner"
click at [211, 325] on select "Beginner Intermediate Expert" at bounding box center [321, 336] width 220 height 23
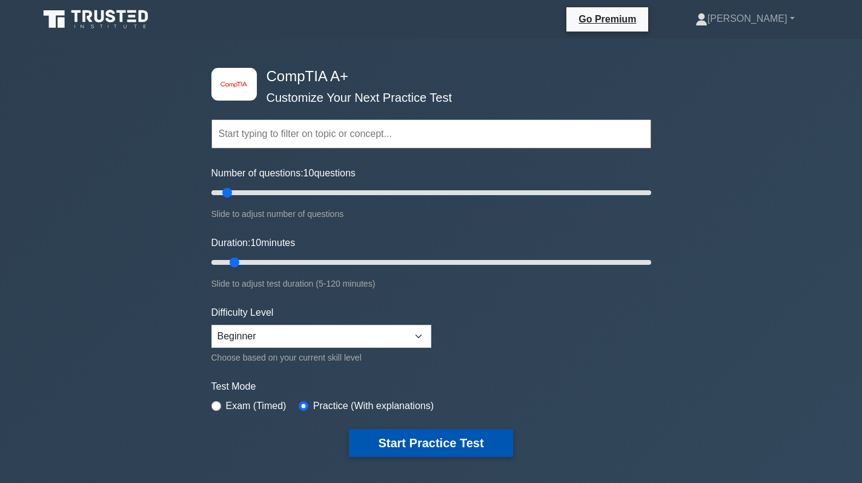
click at [402, 433] on button "Start Practice Test" at bounding box center [431, 443] width 164 height 28
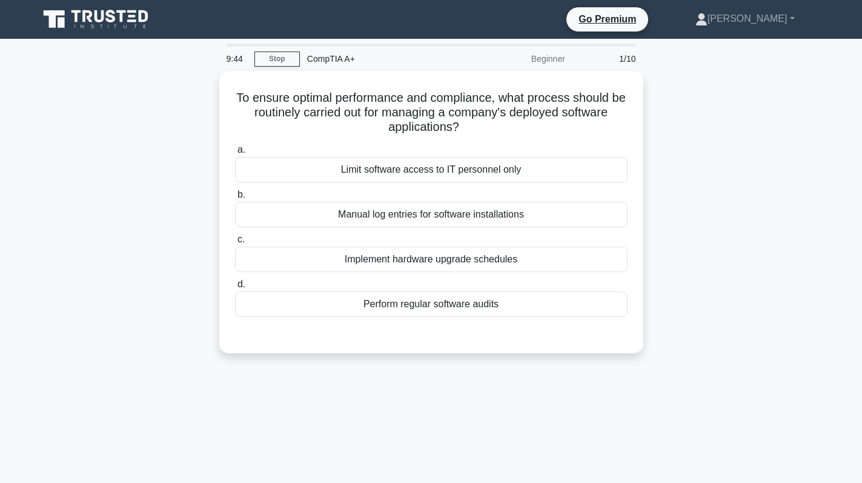
drag, startPoint x: 489, startPoint y: 128, endPoint x: 215, endPoint y: 96, distance: 275.6
click at [215, 96] on div "To ensure optimal performance and compliance, what process should be routinely …" at bounding box center [430, 219] width 799 height 297
copy h5 "To ensure optimal performance and compliance, what process should be routinely …"
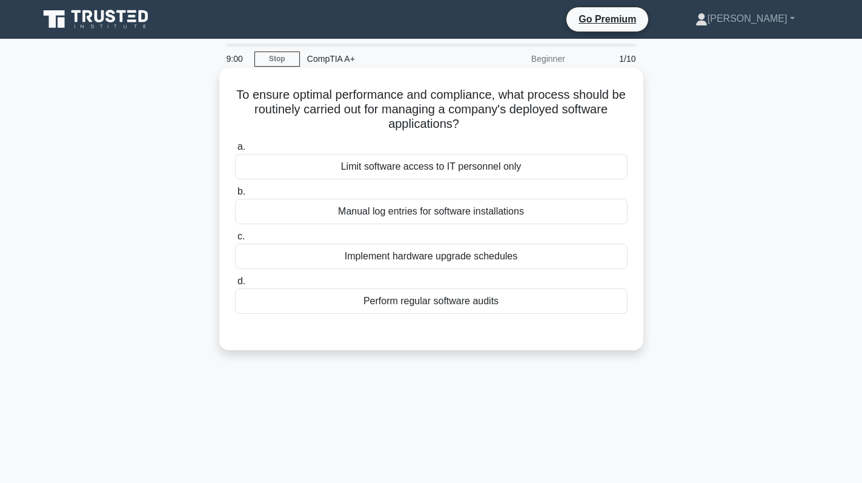
click at [469, 296] on div "Perform regular software audits" at bounding box center [431, 300] width 392 height 25
click at [235, 285] on input "d. Perform regular software audits" at bounding box center [235, 281] width 0 height 8
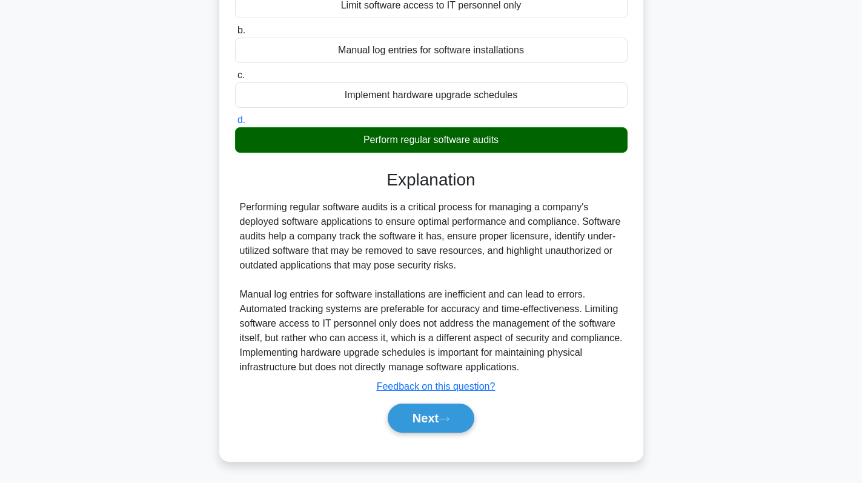
scroll to position [171, 0]
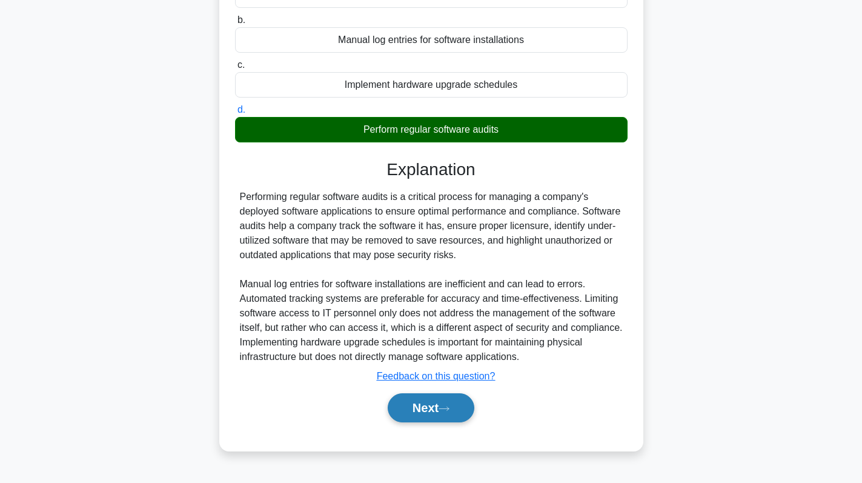
click at [435, 406] on button "Next" at bounding box center [431, 407] width 87 height 29
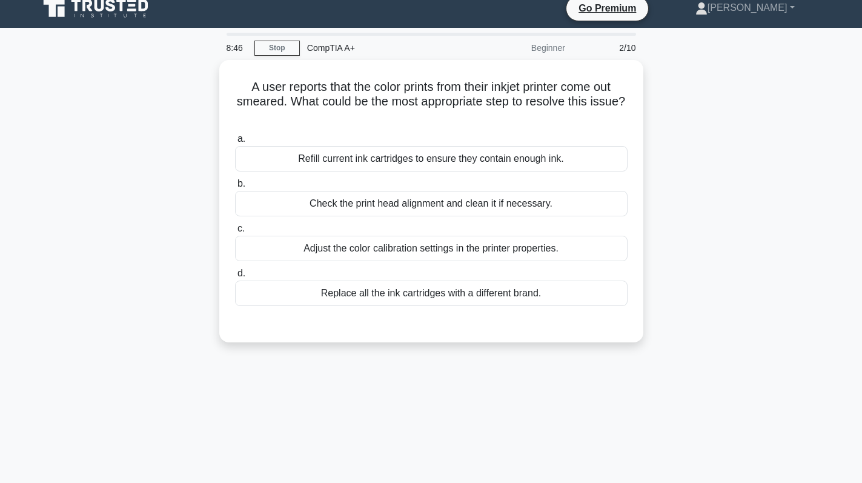
scroll to position [0, 0]
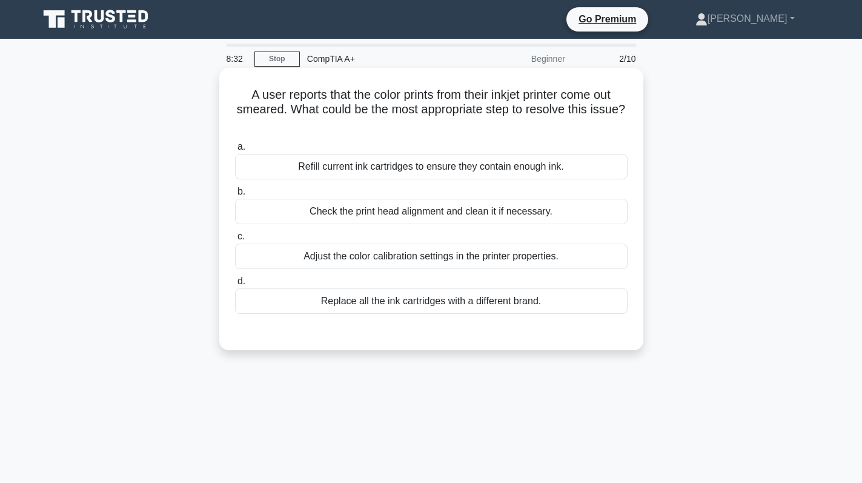
drag, startPoint x: 446, startPoint y: 131, endPoint x: 223, endPoint y: 87, distance: 227.2
click at [223, 87] on div "A user reports that the color prints from their inkjet printer come out smeared…" at bounding box center [431, 209] width 424 height 282
copy h5 "A user reports that the color prints from their inkjet printer come out smeared…"
click at [418, 210] on div "Check the print head alignment and clean it if necessary." at bounding box center [431, 211] width 392 height 25
click at [235, 196] on input "b. Check the print head alignment and clean it if necessary." at bounding box center [235, 192] width 0 height 8
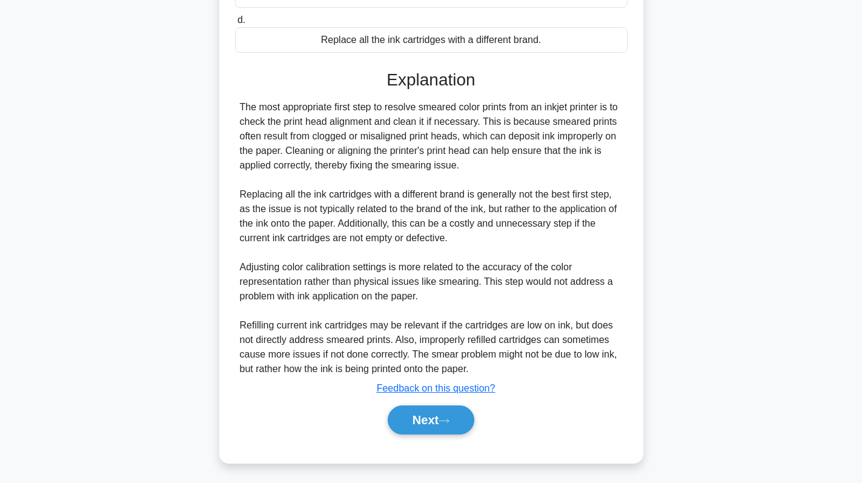
scroll to position [265, 0]
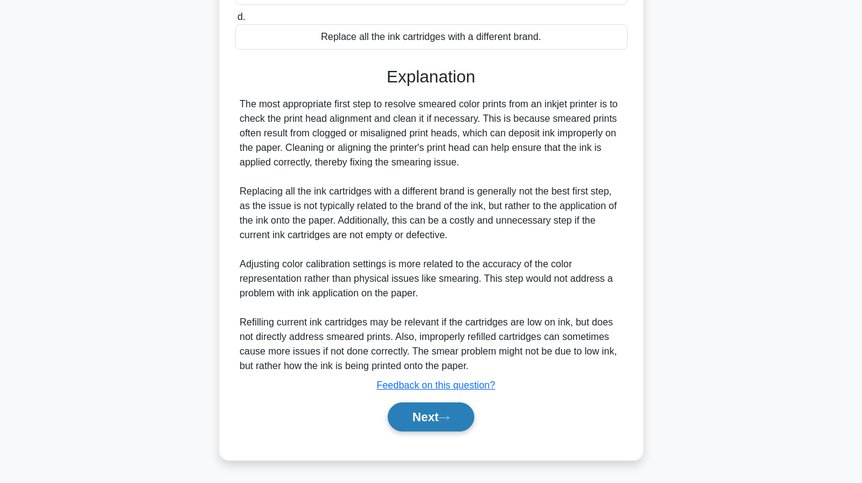
click at [414, 416] on button "Next" at bounding box center [431, 416] width 87 height 29
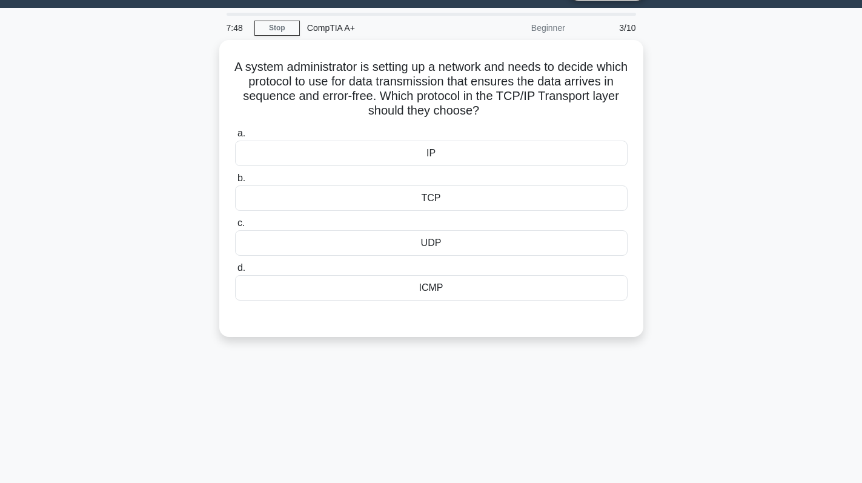
scroll to position [0, 0]
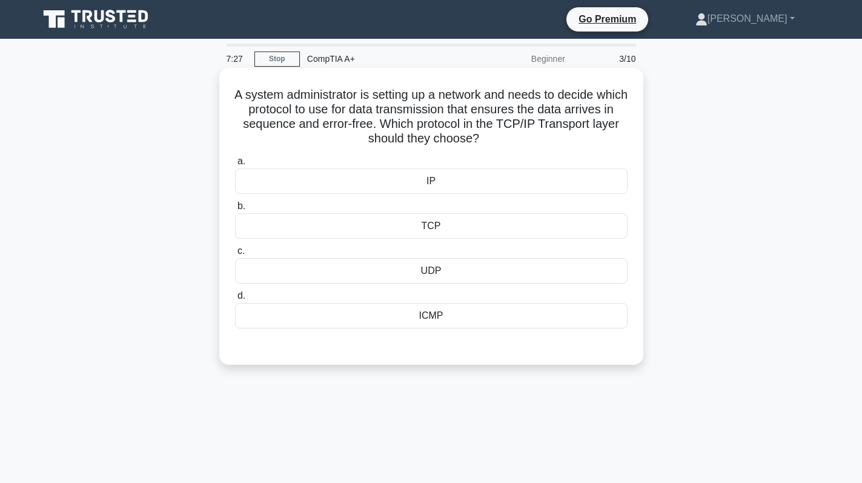
click at [529, 234] on div "TCP" at bounding box center [431, 225] width 392 height 25
click at [235, 210] on input "b. TCP" at bounding box center [235, 206] width 0 height 8
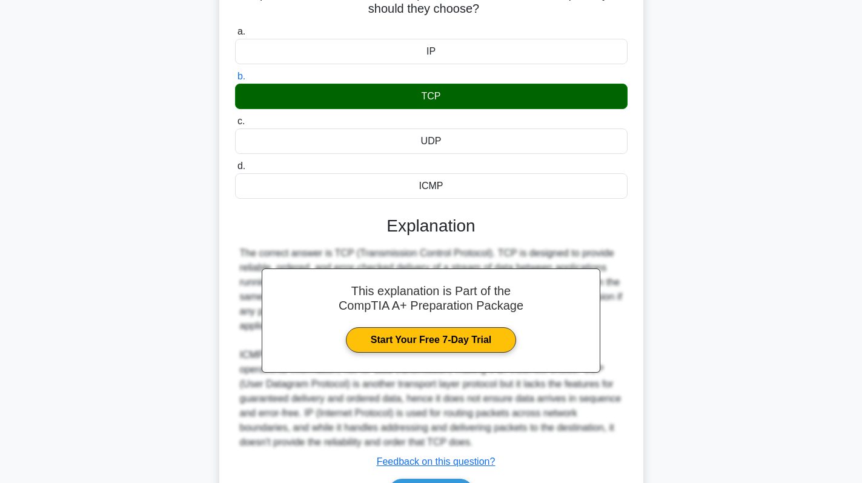
scroll to position [207, 0]
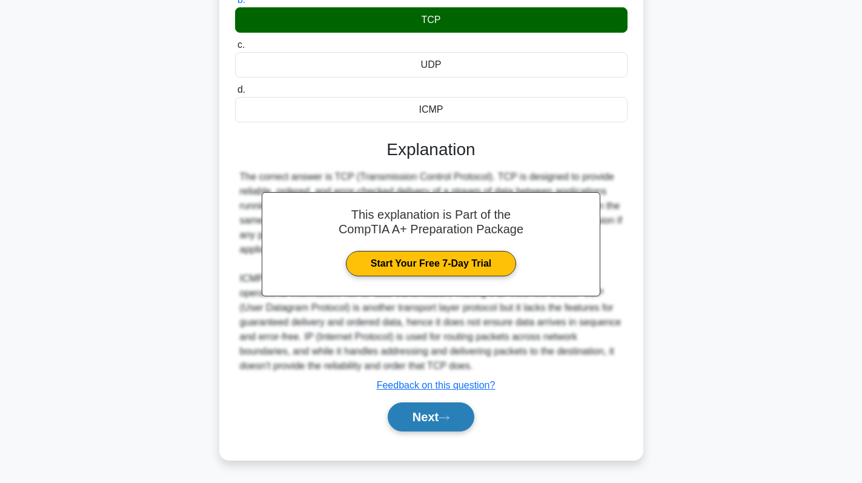
click at [432, 409] on button "Next" at bounding box center [431, 416] width 87 height 29
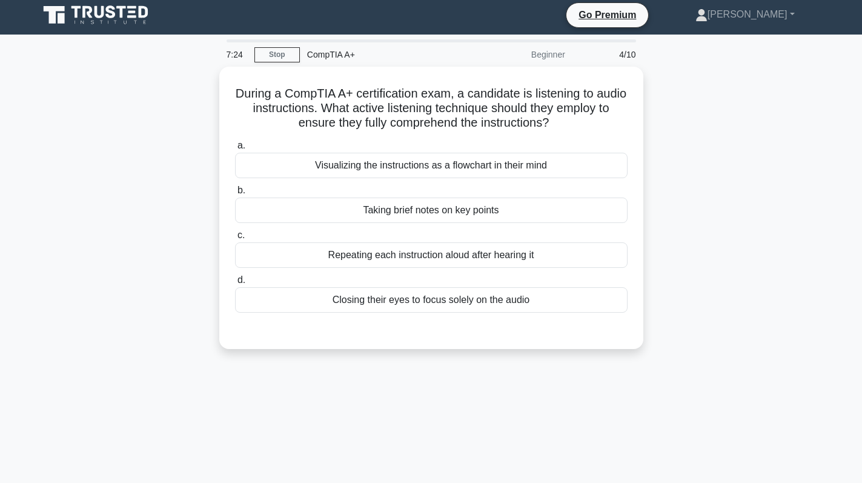
scroll to position [0, 0]
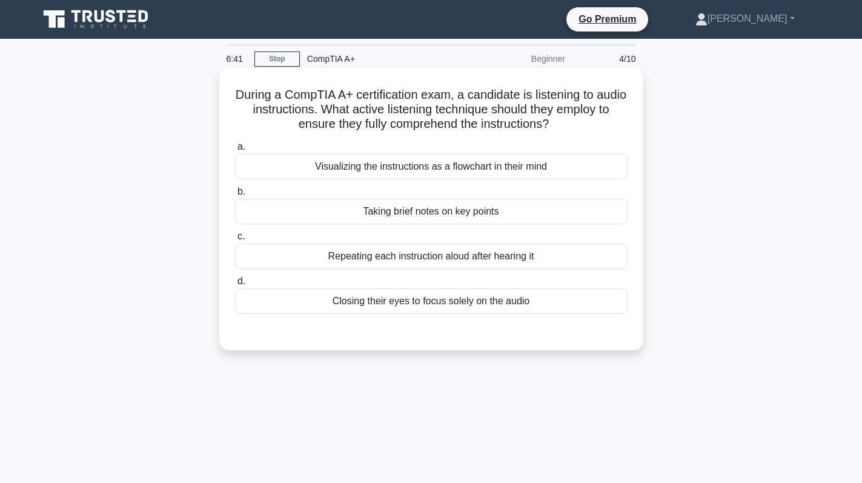
click at [458, 218] on div "Taking brief notes on key points" at bounding box center [431, 211] width 392 height 25
click at [235, 196] on input "b. Taking brief notes on key points" at bounding box center [235, 192] width 0 height 8
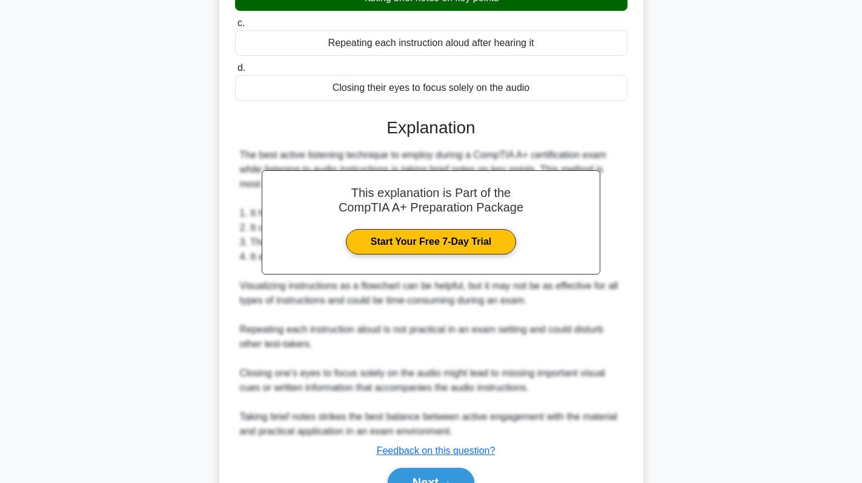
scroll to position [279, 0]
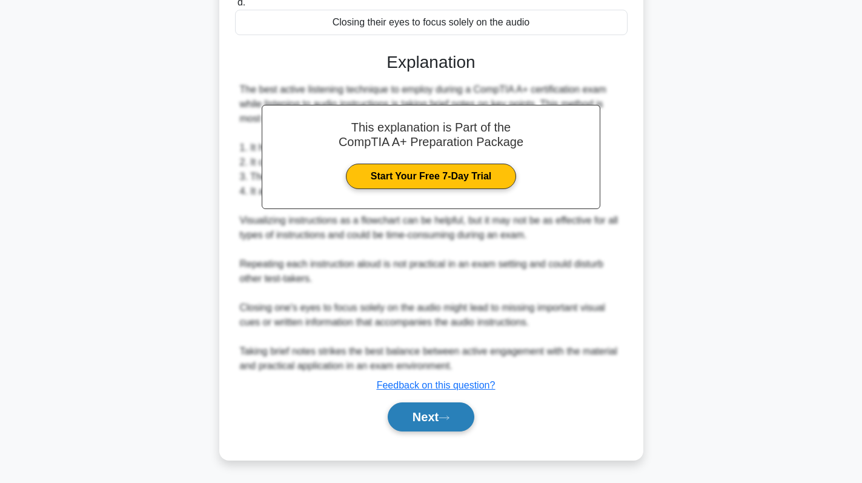
click at [440, 412] on button "Next" at bounding box center [431, 416] width 87 height 29
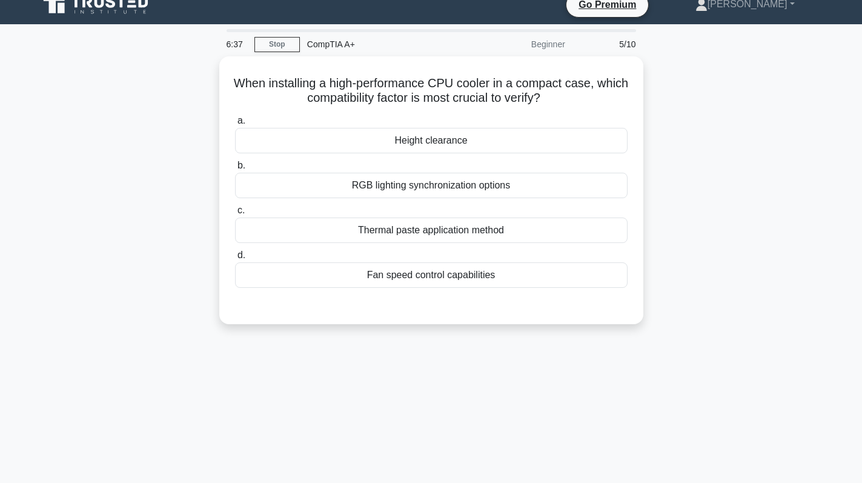
scroll to position [0, 0]
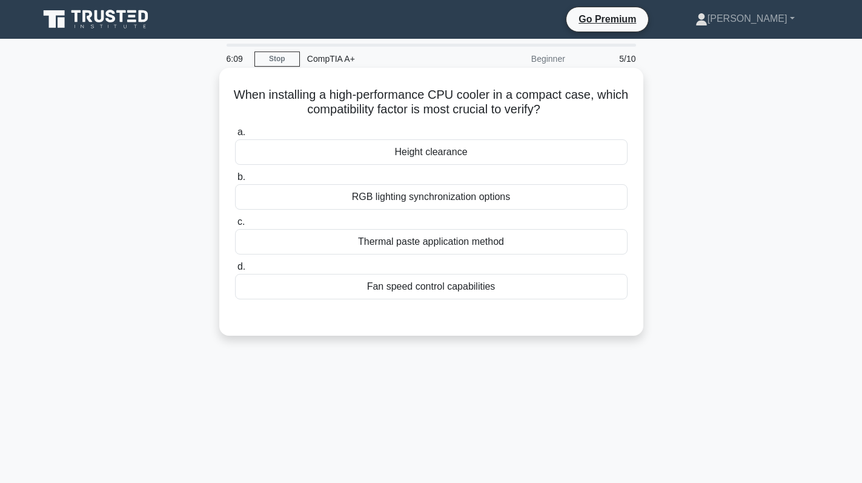
click at [437, 157] on div "Height clearance" at bounding box center [431, 151] width 392 height 25
click at [235, 136] on input "a. Height clearance" at bounding box center [235, 132] width 0 height 8
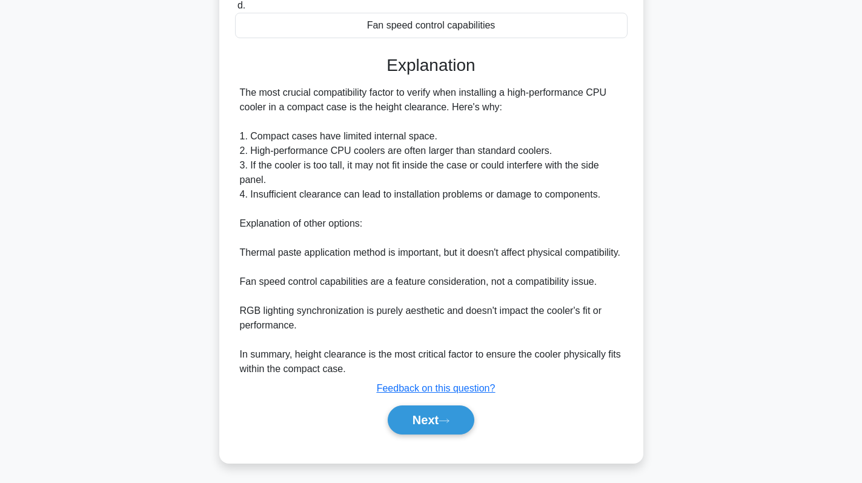
scroll to position [279, 0]
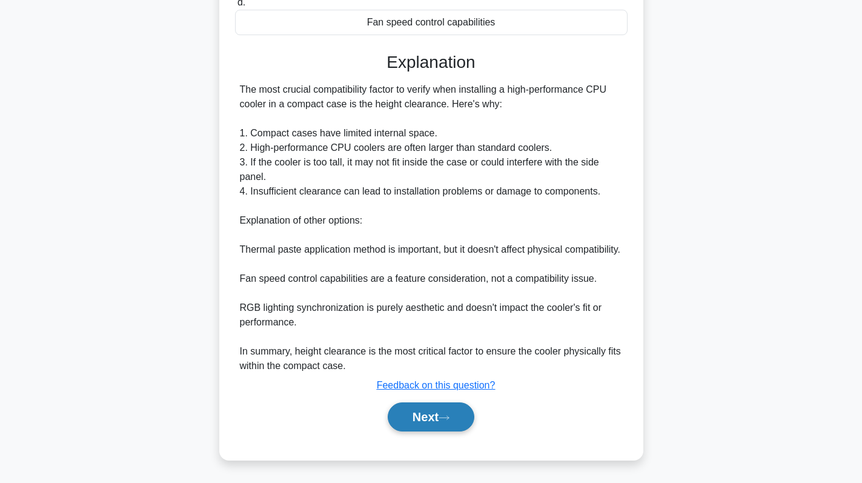
click at [432, 404] on button "Next" at bounding box center [431, 416] width 87 height 29
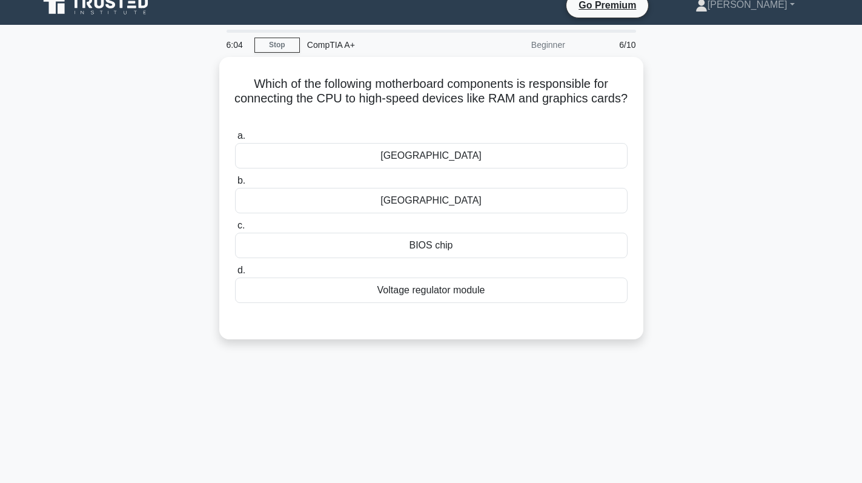
scroll to position [0, 0]
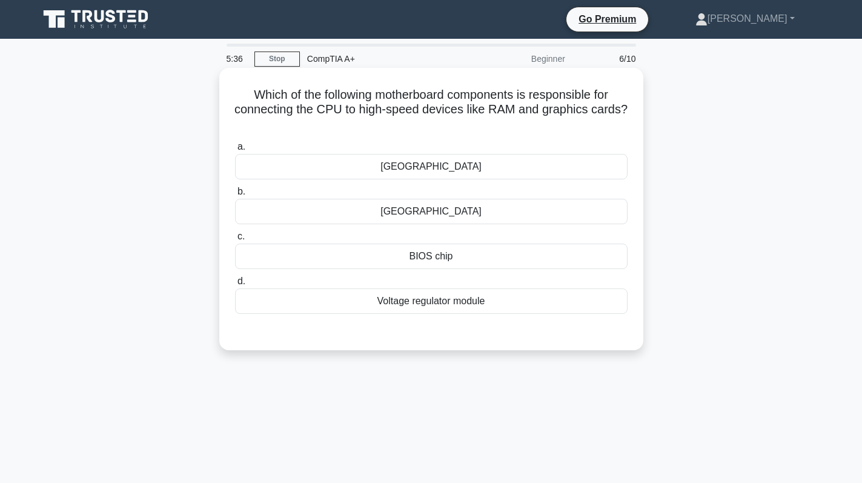
click at [515, 203] on div "Southbridge" at bounding box center [431, 211] width 392 height 25
click at [235, 196] on input "b. Southbridge" at bounding box center [235, 192] width 0 height 8
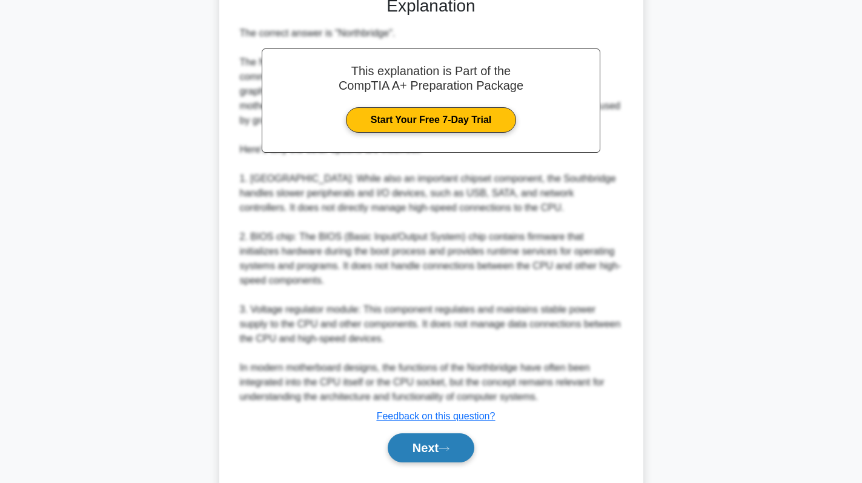
scroll to position [368, 0]
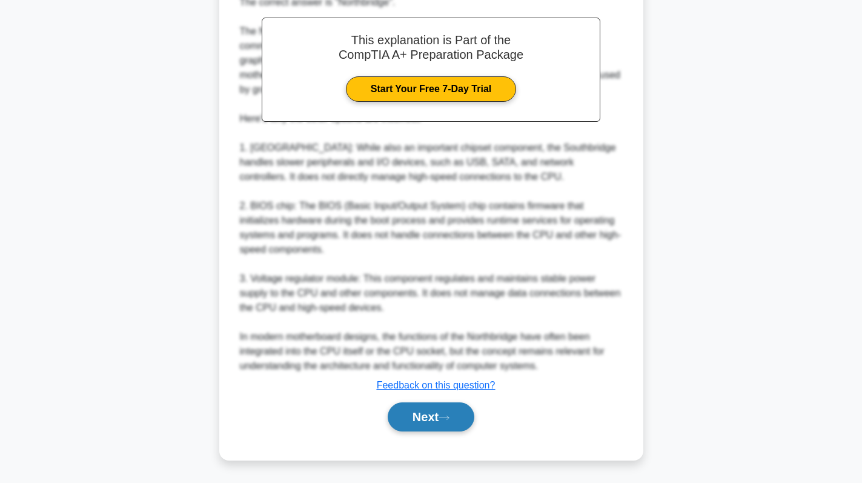
click at [434, 415] on button "Next" at bounding box center [431, 416] width 87 height 29
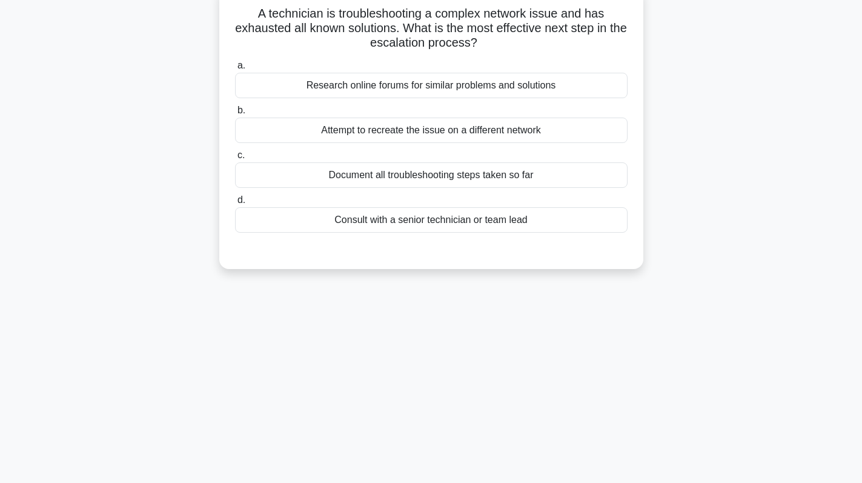
scroll to position [0, 0]
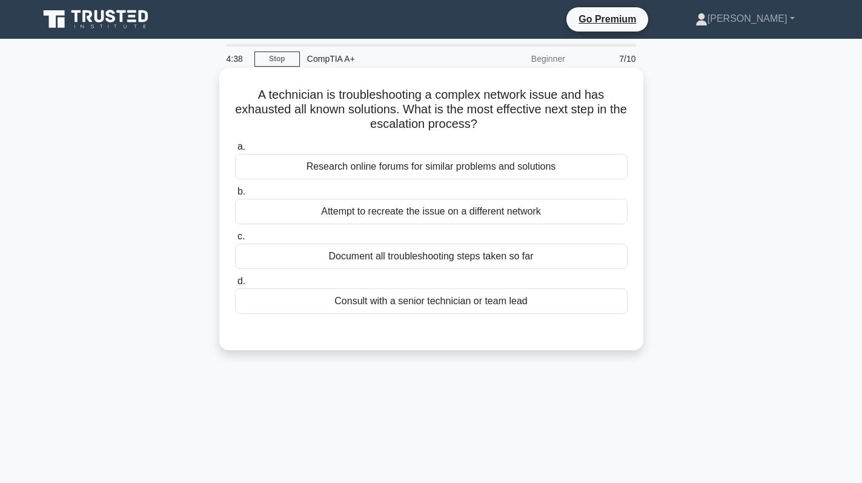
click at [446, 302] on div "Consult with a senior technician or team lead" at bounding box center [431, 300] width 392 height 25
click at [235, 285] on input "d. Consult with a senior technician or team lead" at bounding box center [235, 281] width 0 height 8
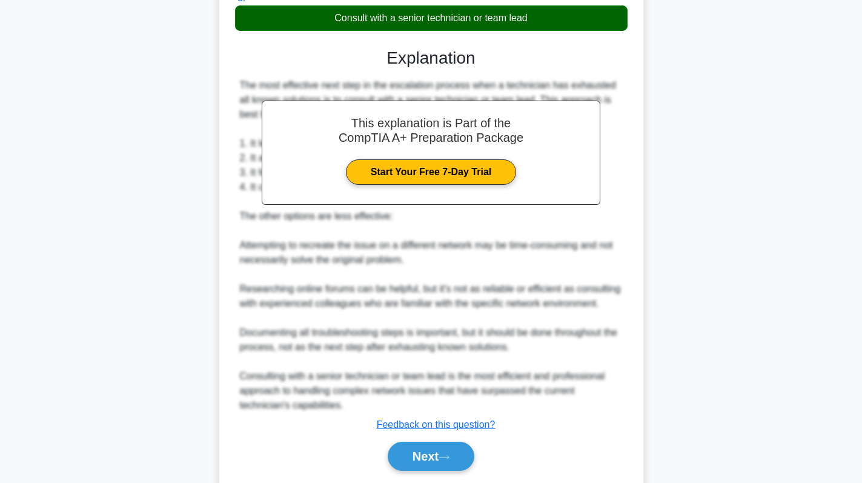
scroll to position [323, 0]
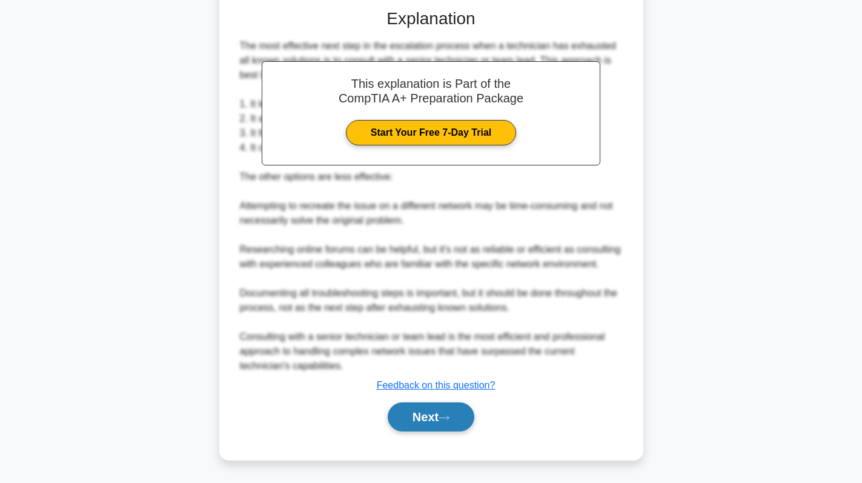
click at [425, 420] on button "Next" at bounding box center [431, 416] width 87 height 29
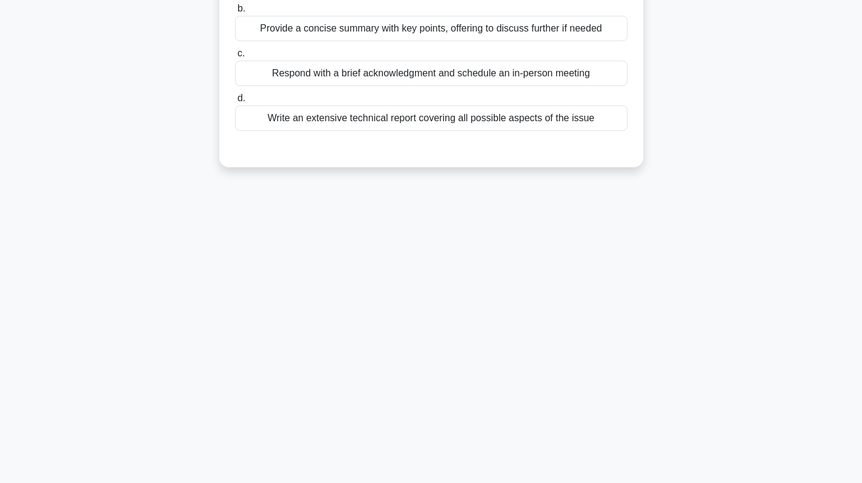
scroll to position [0, 0]
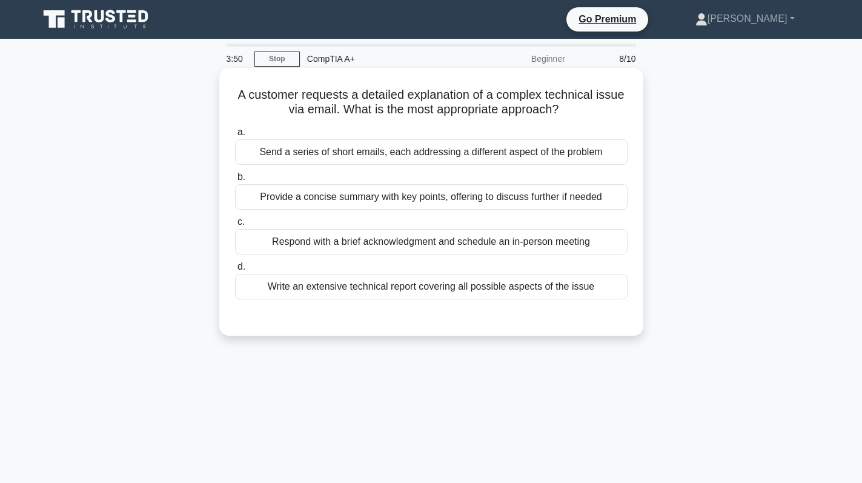
click at [326, 205] on div "Provide a concise summary with key points, offering to discuss further if needed" at bounding box center [431, 196] width 392 height 25
click at [235, 181] on input "b. Provide a concise summary with key points, offering to discuss further if ne…" at bounding box center [235, 177] width 0 height 8
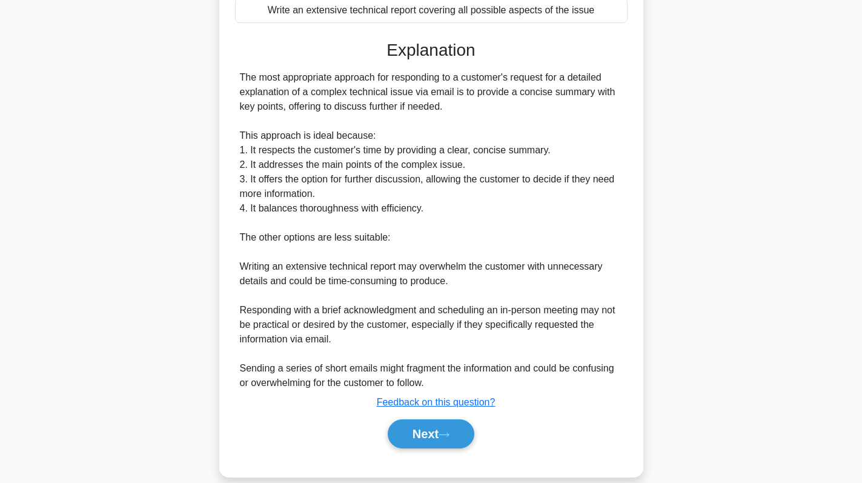
scroll to position [294, 0]
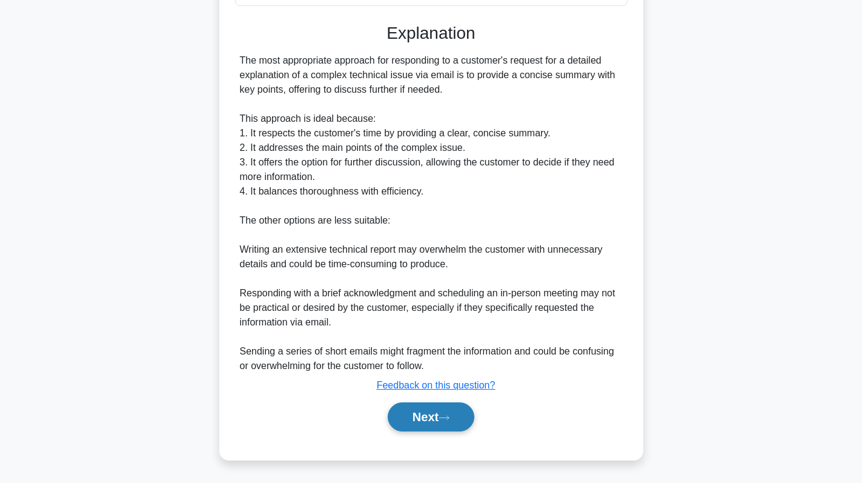
click at [419, 413] on button "Next" at bounding box center [431, 416] width 87 height 29
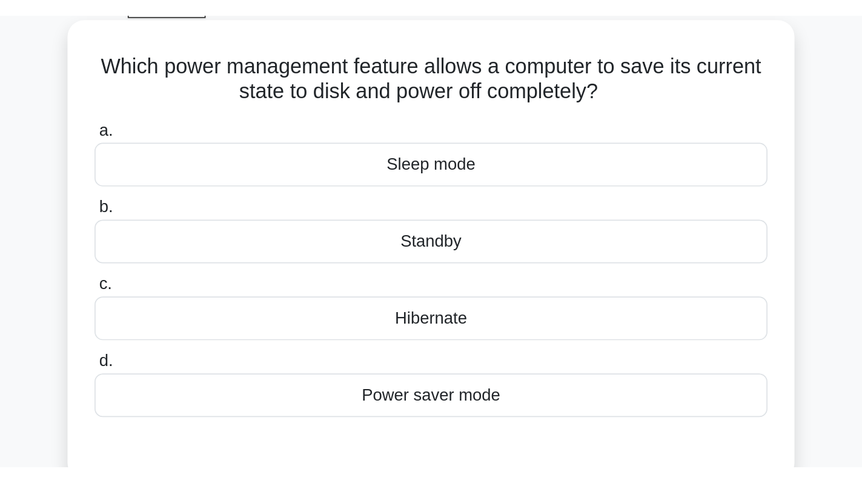
scroll to position [121, 0]
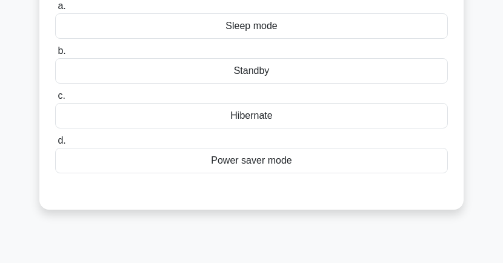
click at [316, 164] on div "Power saver mode" at bounding box center [251, 160] width 392 height 25
click at [55, 145] on input "d. Power saver mode" at bounding box center [55, 141] width 0 height 8
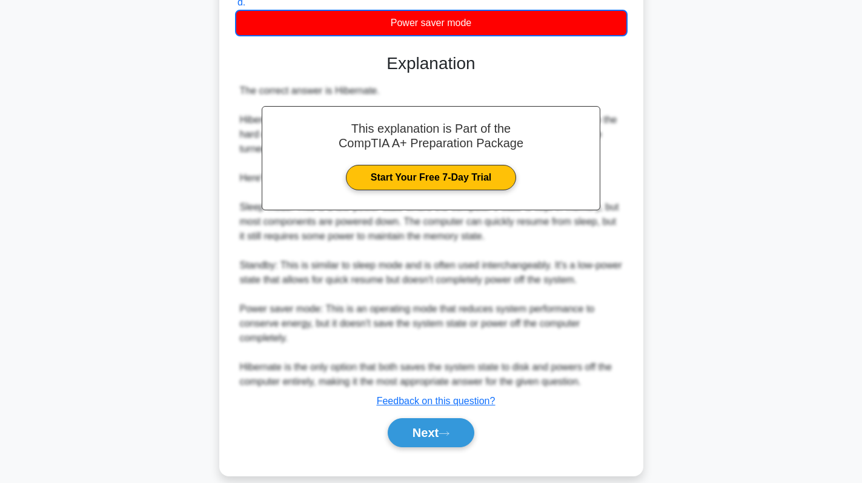
scroll to position [280, 0]
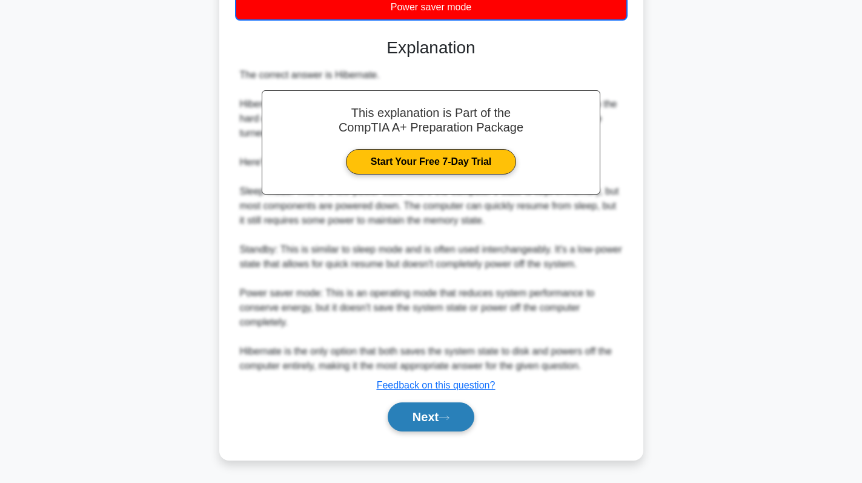
click at [420, 415] on button "Next" at bounding box center [431, 416] width 87 height 29
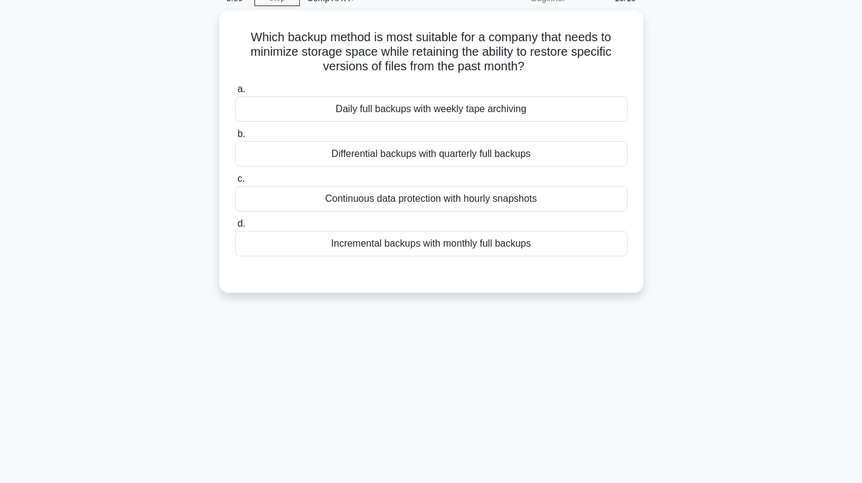
scroll to position [0, 0]
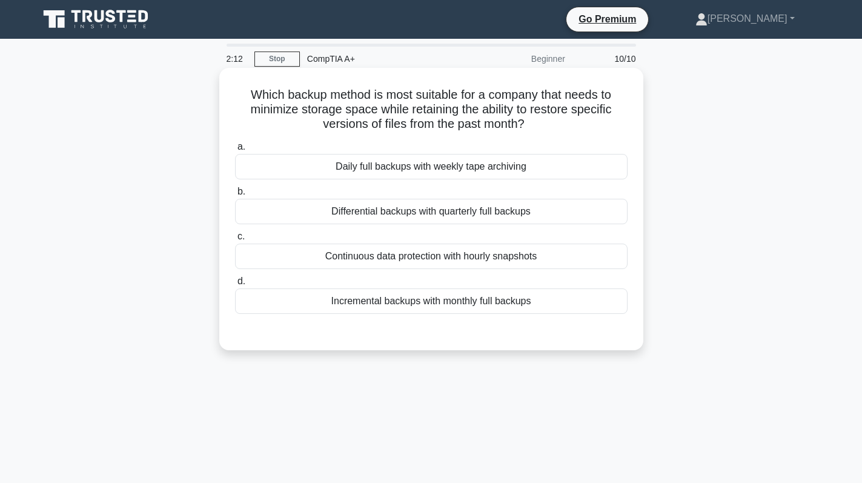
click at [433, 304] on div "Incremental backups with monthly full backups" at bounding box center [431, 300] width 392 height 25
click at [235, 285] on input "d. Incremental backups with monthly full backups" at bounding box center [235, 281] width 0 height 8
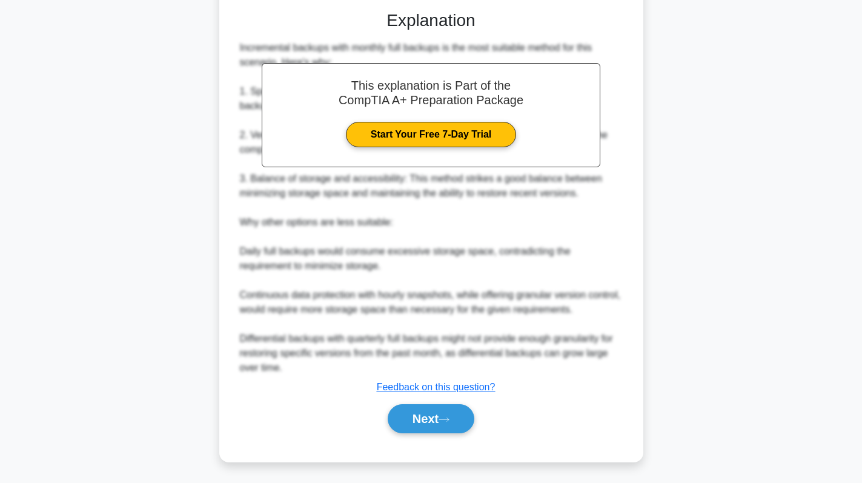
scroll to position [323, 0]
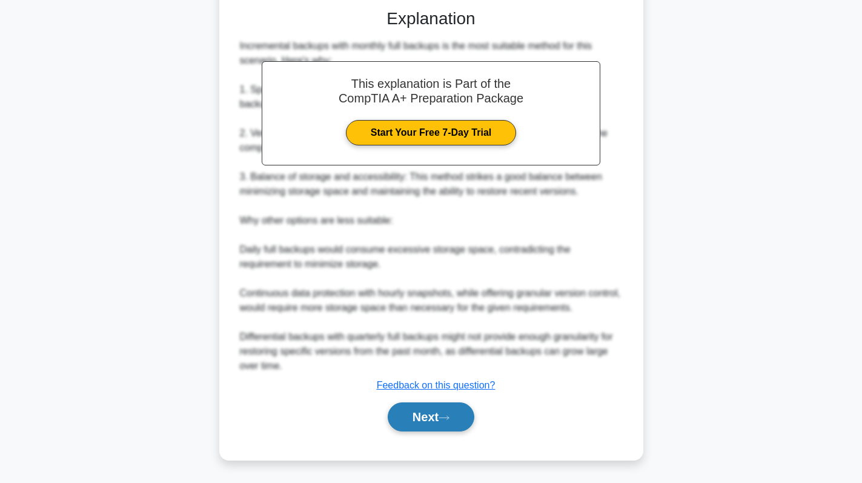
click at [452, 408] on button "Next" at bounding box center [431, 416] width 87 height 29
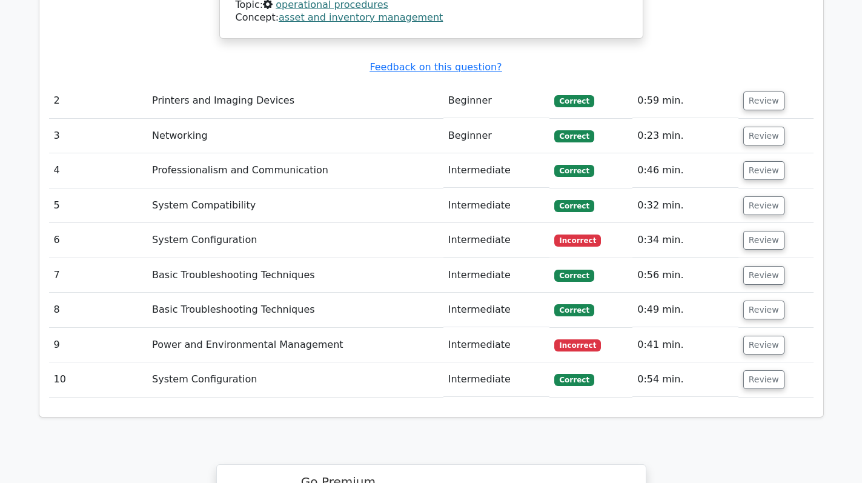
scroll to position [1635, 0]
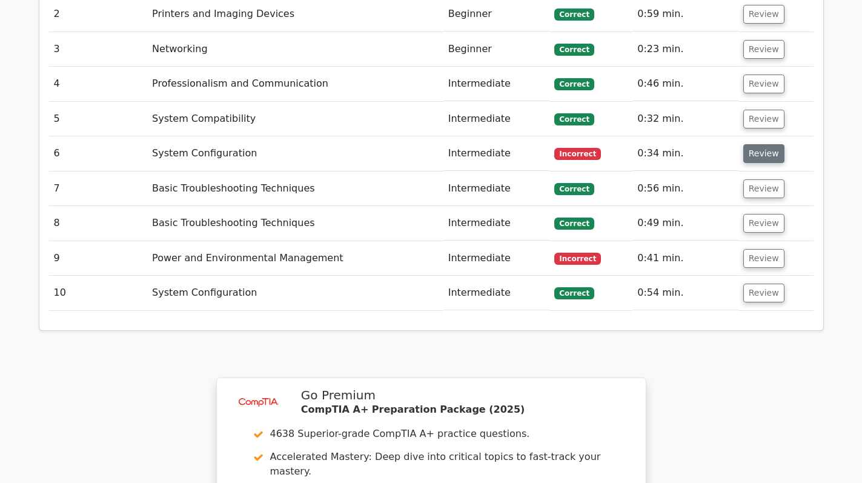
click at [757, 144] on button "Review" at bounding box center [763, 153] width 41 height 19
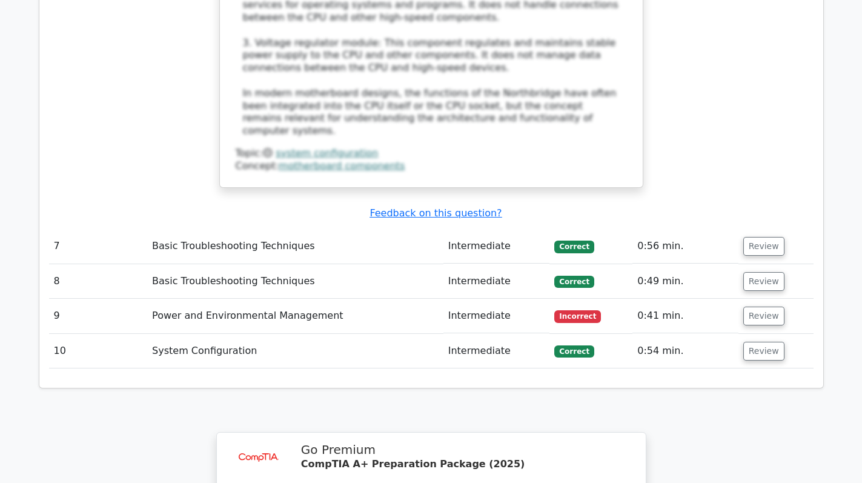
scroll to position [2656, 0]
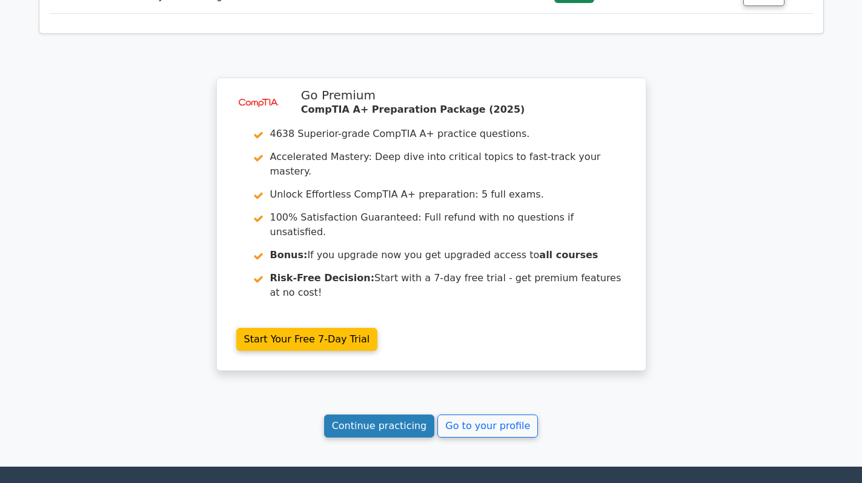
click at [404, 414] on link "Continue practicing" at bounding box center [379, 425] width 111 height 23
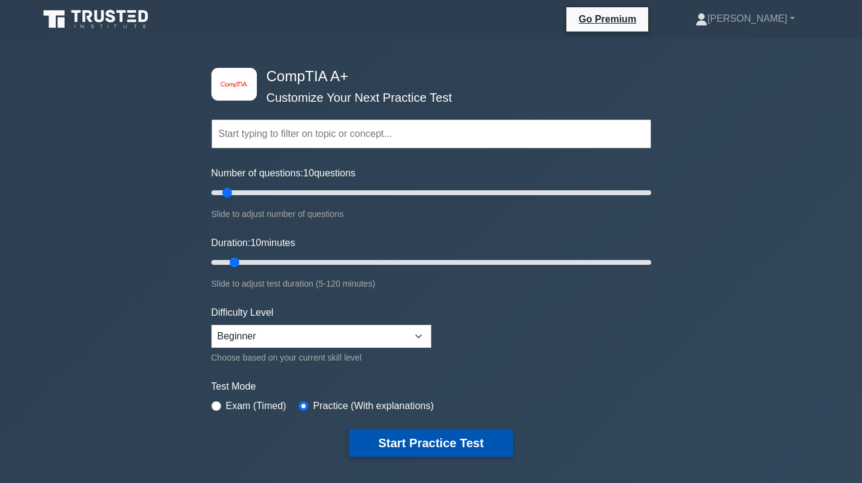
click at [423, 437] on button "Start Practice Test" at bounding box center [431, 443] width 164 height 28
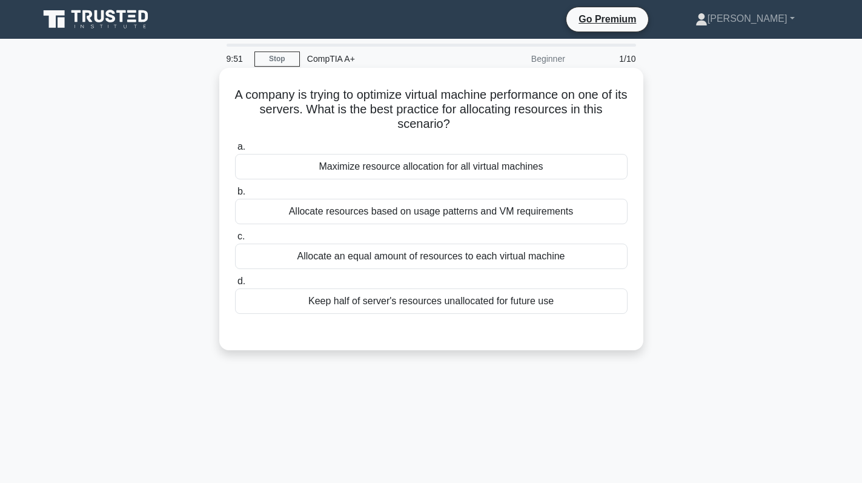
click at [481, 249] on div "Allocate an equal amount of resources to each virtual machine" at bounding box center [431, 255] width 392 height 25
click at [235, 240] on input "c. Allocate an equal amount of resources to each virtual machine" at bounding box center [235, 237] width 0 height 8
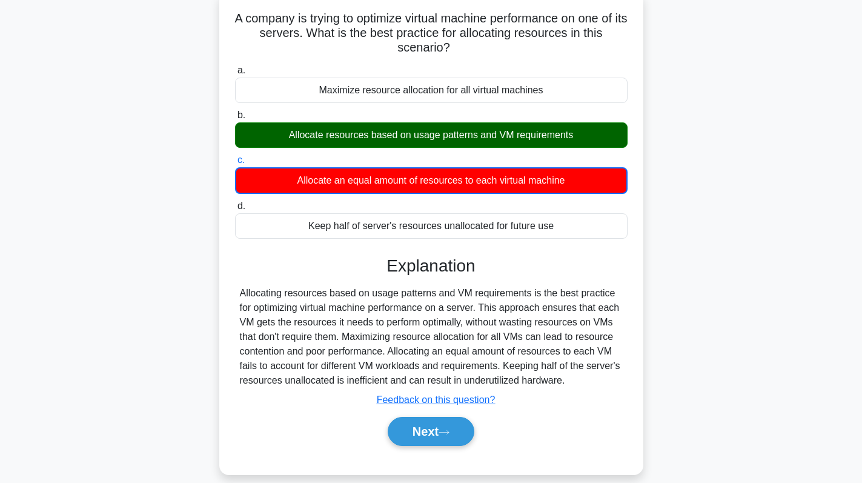
scroll to position [171, 0]
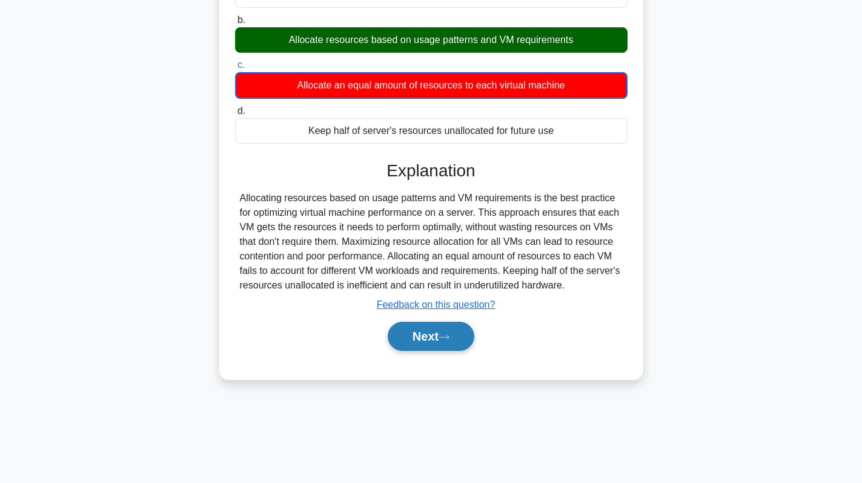
click at [416, 338] on button "Next" at bounding box center [431, 336] width 87 height 29
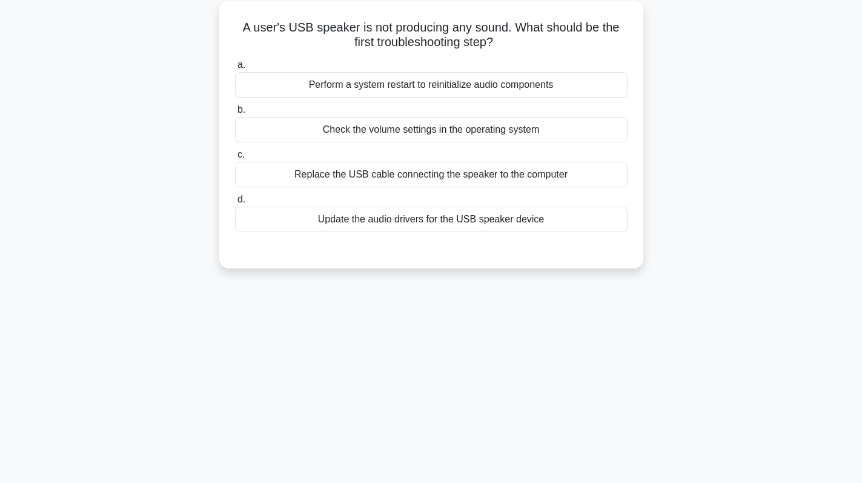
scroll to position [0, 0]
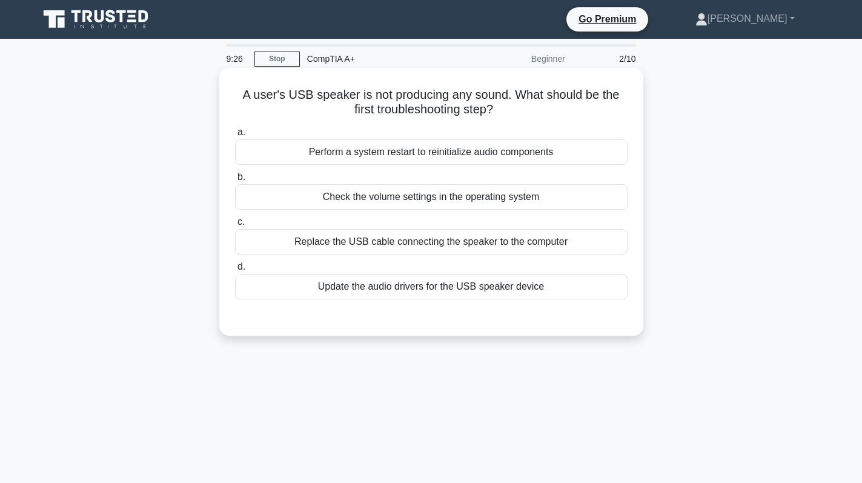
click at [462, 200] on div "Check the volume settings in the operating system" at bounding box center [431, 196] width 392 height 25
click at [235, 181] on input "b. Check the volume settings in the operating system" at bounding box center [235, 177] width 0 height 8
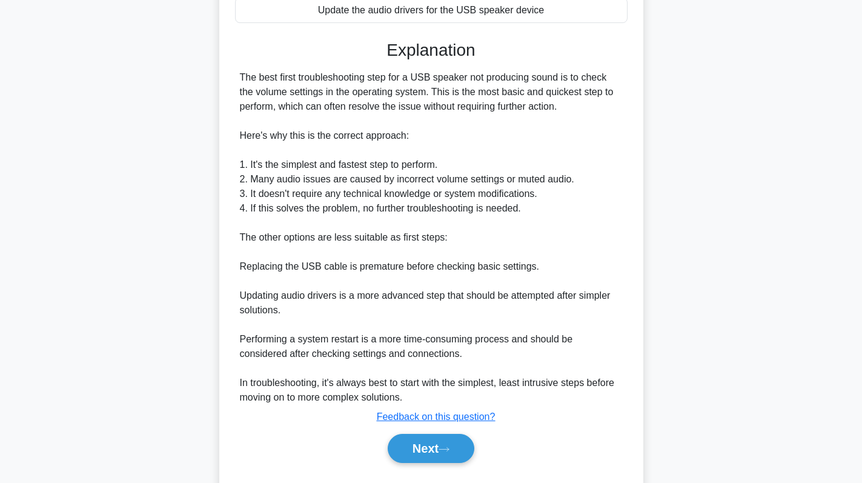
scroll to position [308, 0]
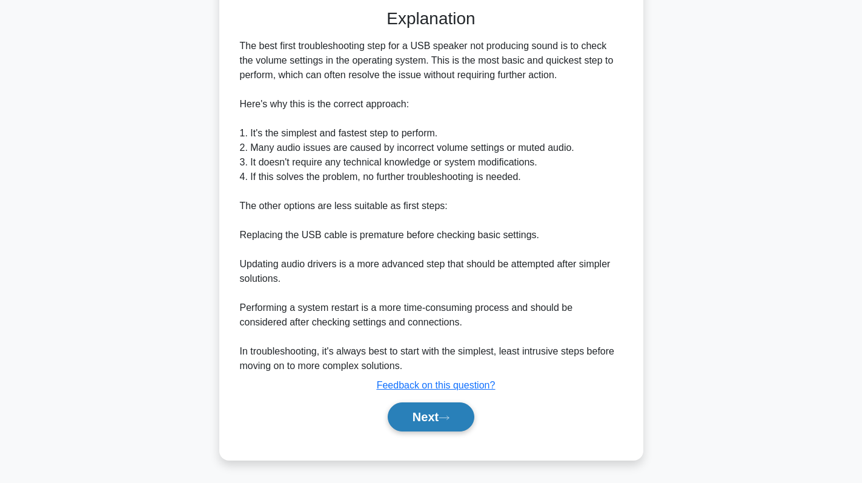
click at [421, 412] on button "Next" at bounding box center [431, 416] width 87 height 29
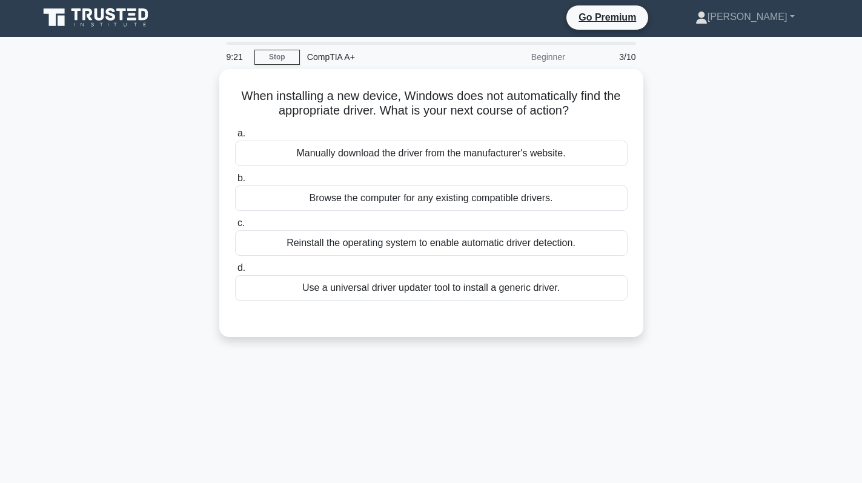
scroll to position [0, 0]
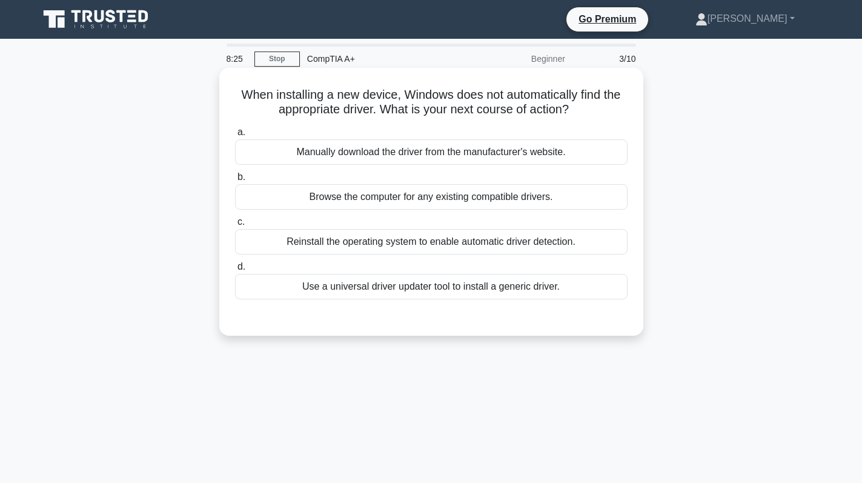
click at [488, 159] on div "Manually download the driver from the manufacturer's website." at bounding box center [431, 151] width 392 height 25
click at [235, 136] on input "a. Manually download the driver from the manufacturer's website." at bounding box center [235, 132] width 0 height 8
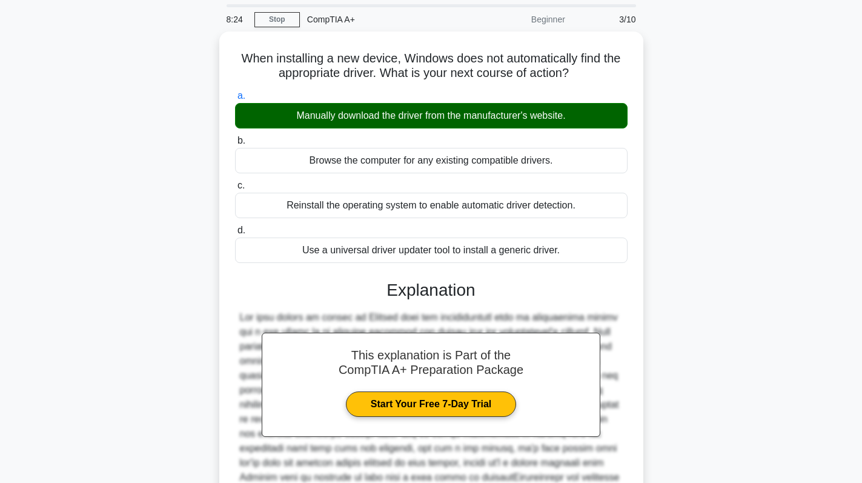
scroll to position [192, 0]
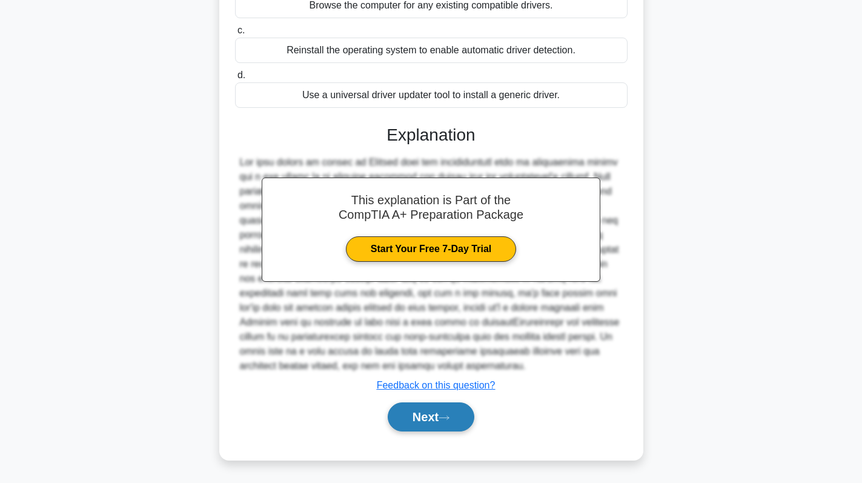
click at [428, 403] on button "Next" at bounding box center [431, 416] width 87 height 29
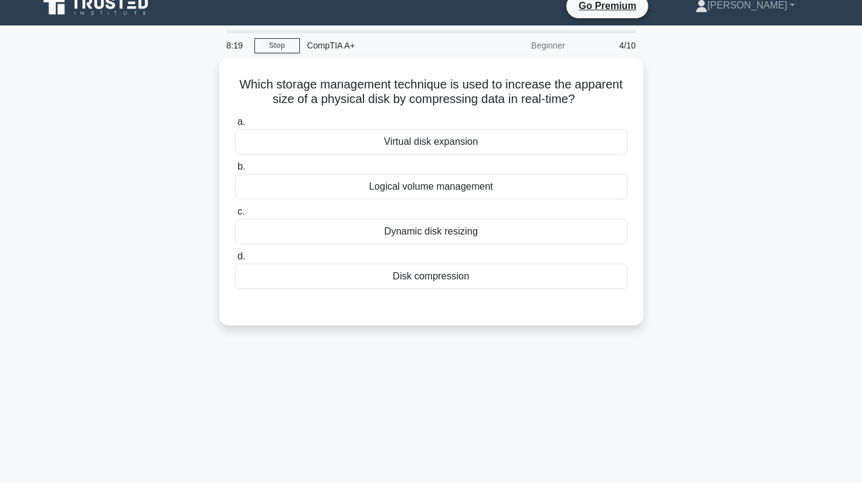
scroll to position [0, 0]
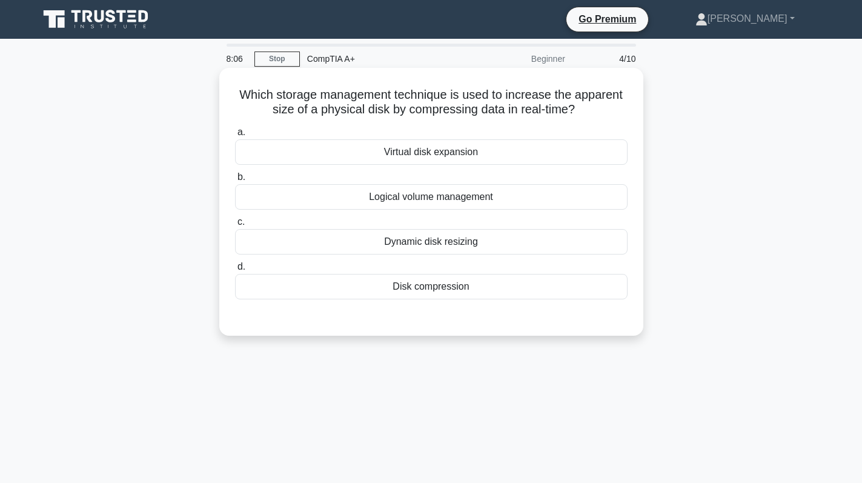
click at [505, 283] on div "Disk compression" at bounding box center [431, 286] width 392 height 25
click at [235, 271] on input "d. Disk compression" at bounding box center [235, 267] width 0 height 8
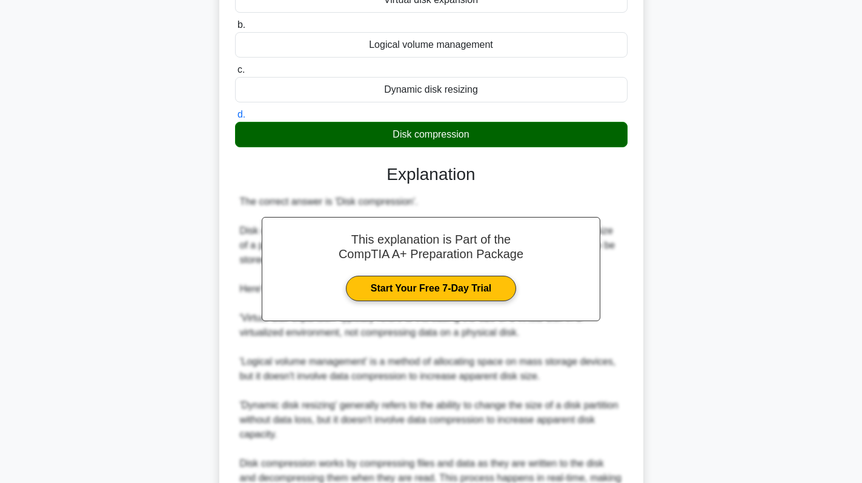
scroll to position [294, 0]
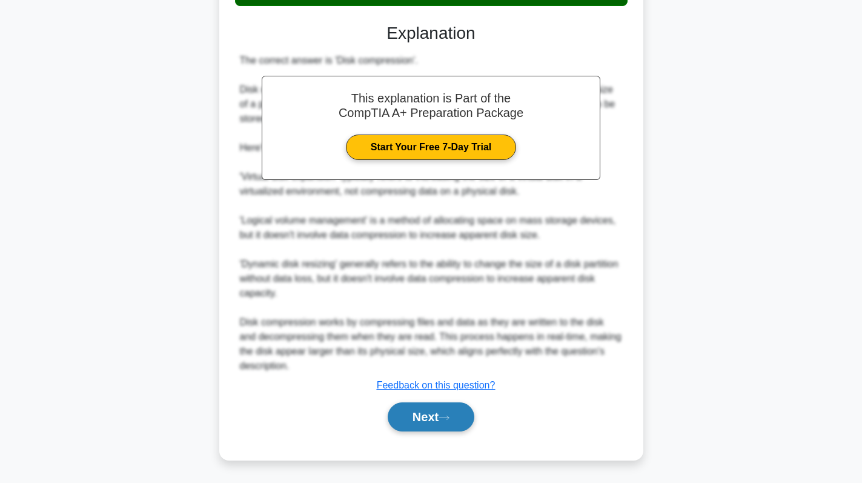
click at [433, 420] on button "Next" at bounding box center [431, 416] width 87 height 29
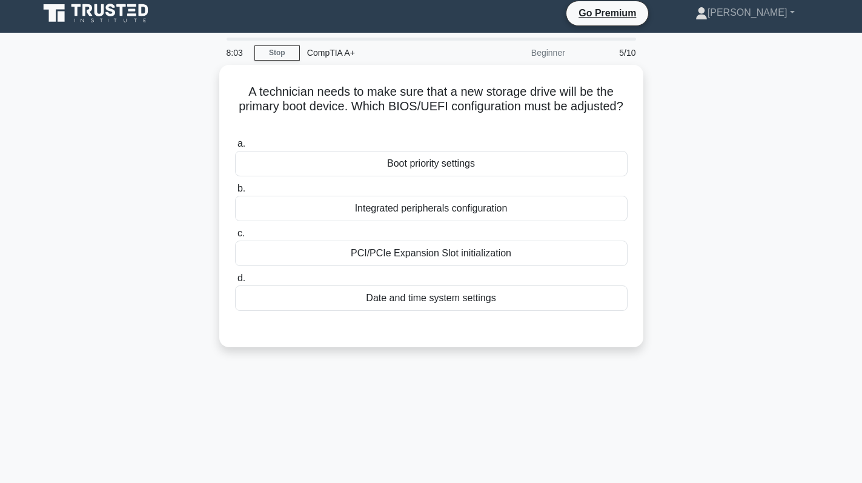
scroll to position [0, 0]
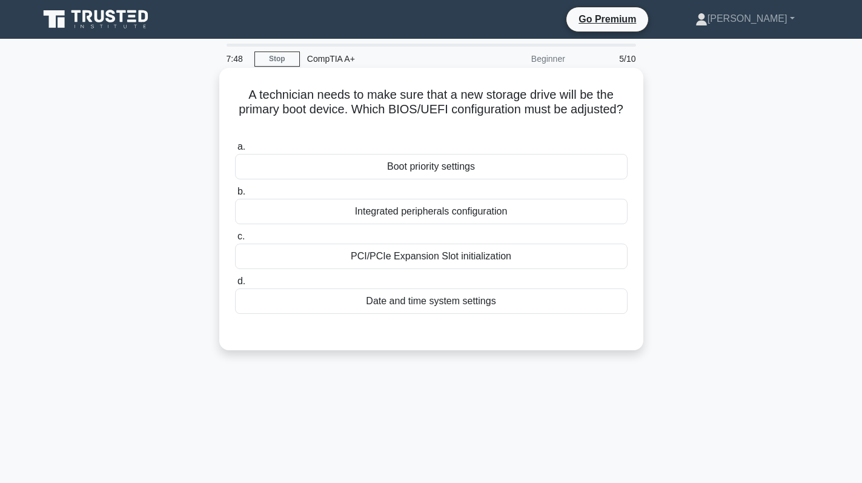
click at [488, 168] on div "Boot priority settings" at bounding box center [431, 166] width 392 height 25
click at [235, 151] on input "a. Boot priority settings" at bounding box center [235, 147] width 0 height 8
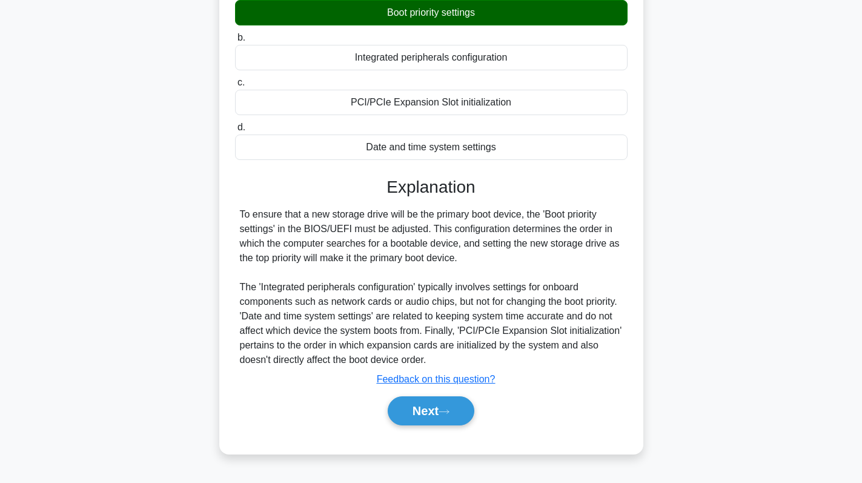
scroll to position [171, 0]
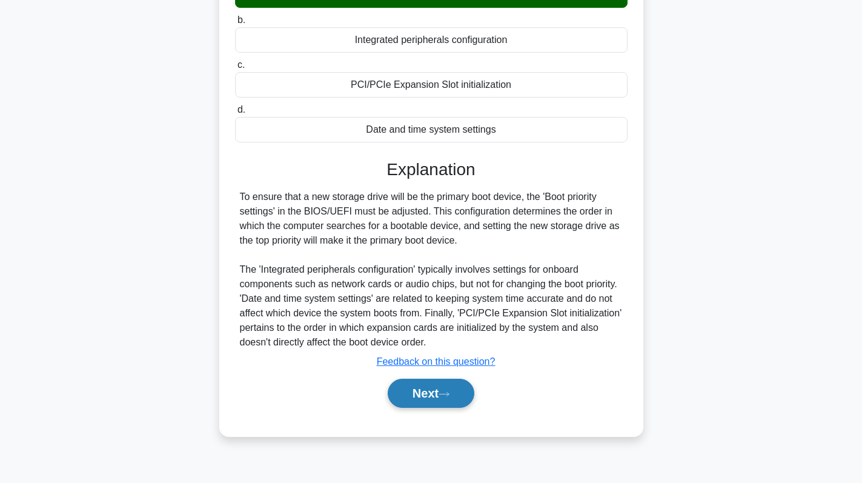
click at [420, 389] on button "Next" at bounding box center [431, 393] width 87 height 29
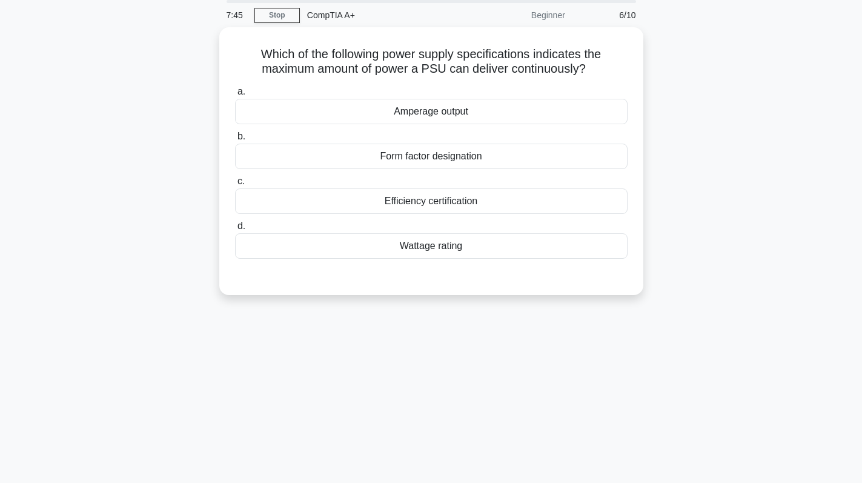
scroll to position [0, 0]
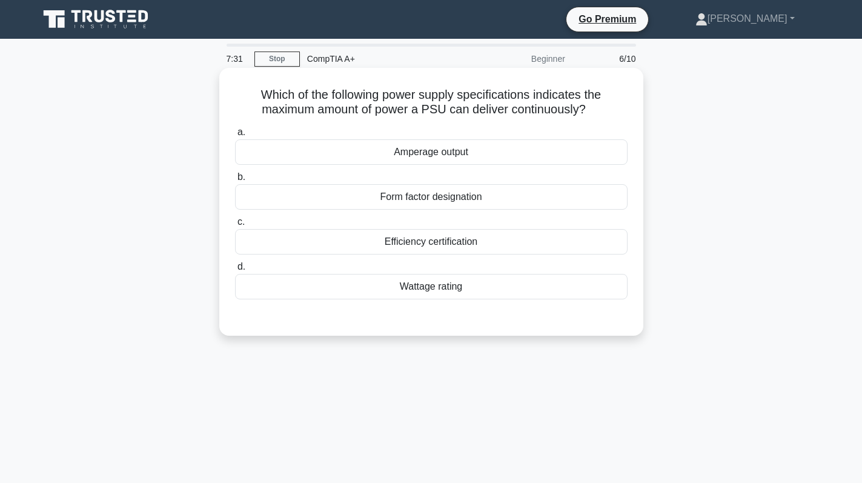
click at [478, 289] on div "Wattage rating" at bounding box center [431, 286] width 392 height 25
click at [235, 271] on input "d. Wattage rating" at bounding box center [235, 267] width 0 height 8
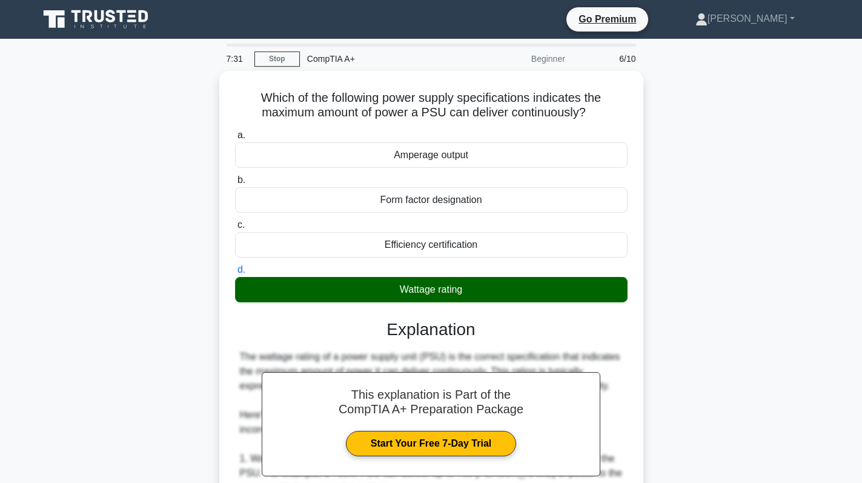
scroll to position [352, 0]
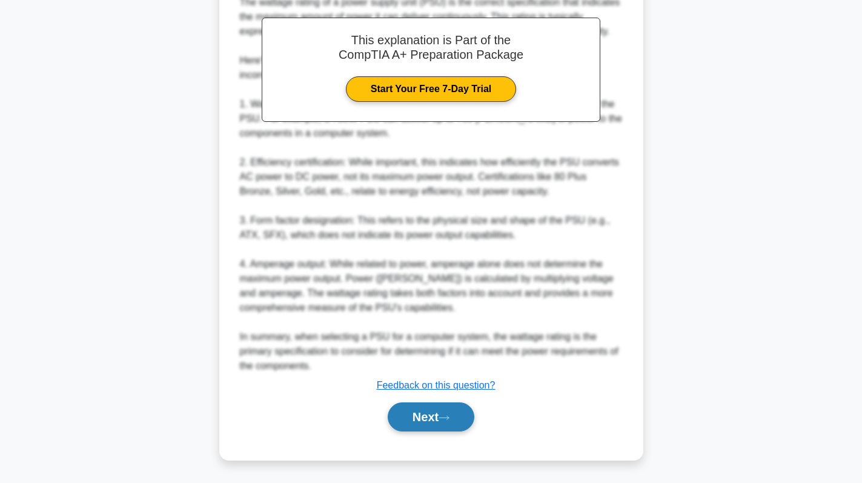
click at [423, 422] on button "Next" at bounding box center [431, 416] width 87 height 29
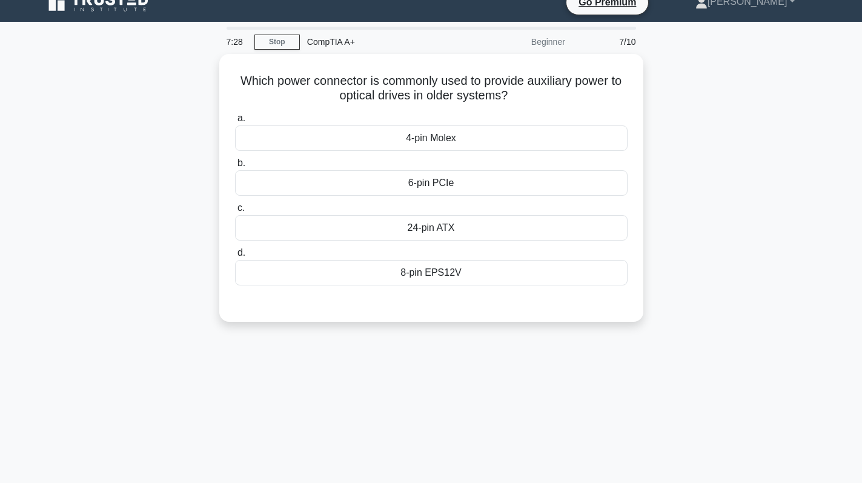
scroll to position [0, 0]
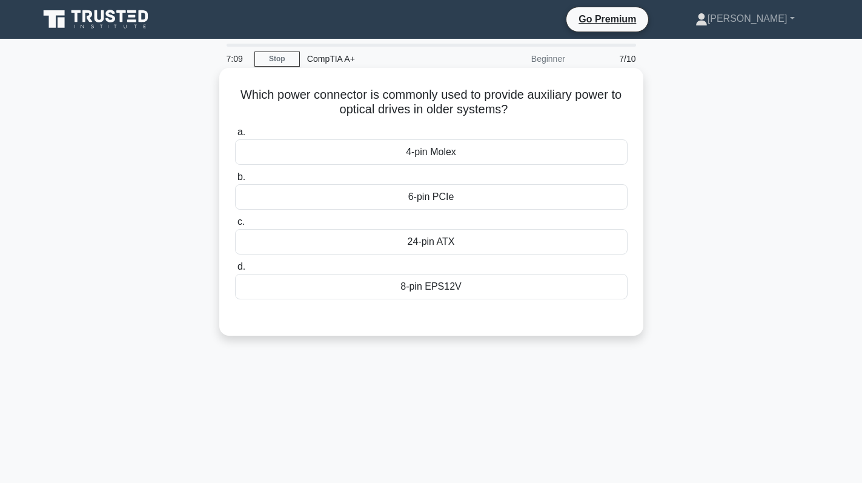
click at [494, 204] on div "6-pin PCIe" at bounding box center [431, 196] width 392 height 25
click at [235, 181] on input "b. 6-pin PCIe" at bounding box center [235, 177] width 0 height 8
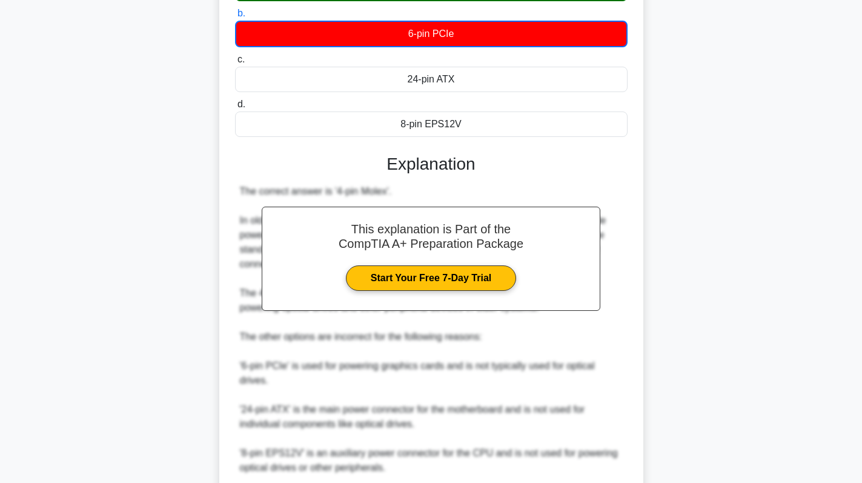
scroll to position [266, 0]
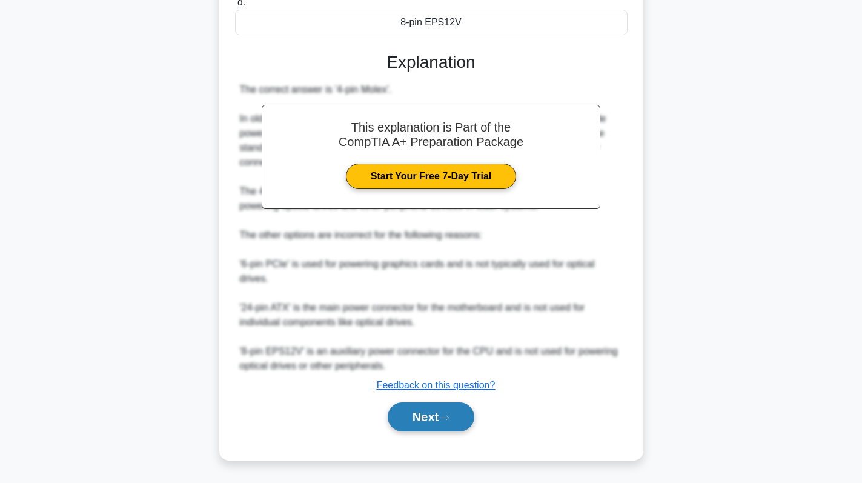
click at [432, 421] on button "Next" at bounding box center [431, 416] width 87 height 29
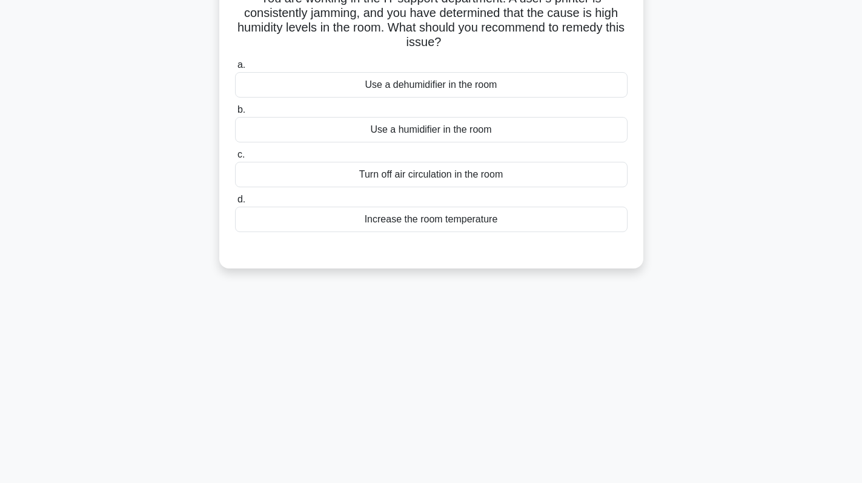
scroll to position [0, 0]
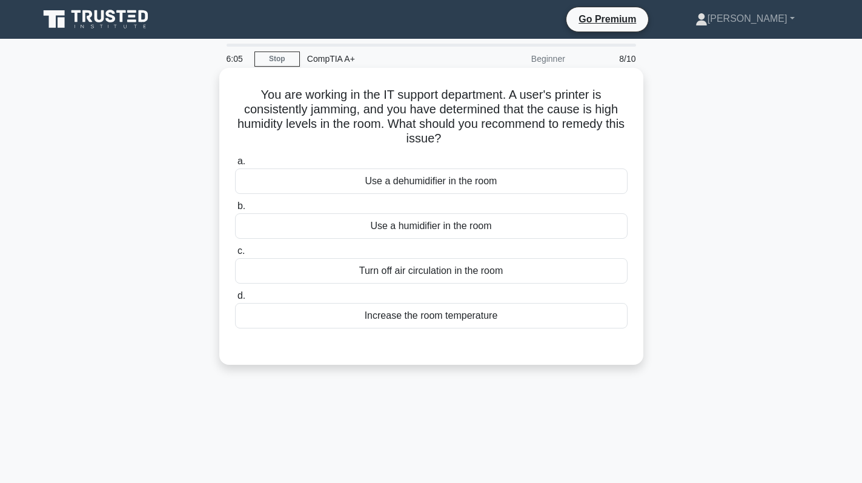
click at [481, 186] on div "Use a dehumidifier in the room" at bounding box center [431, 180] width 392 height 25
click at [235, 165] on input "a. Use a dehumidifier in the room" at bounding box center [235, 161] width 0 height 8
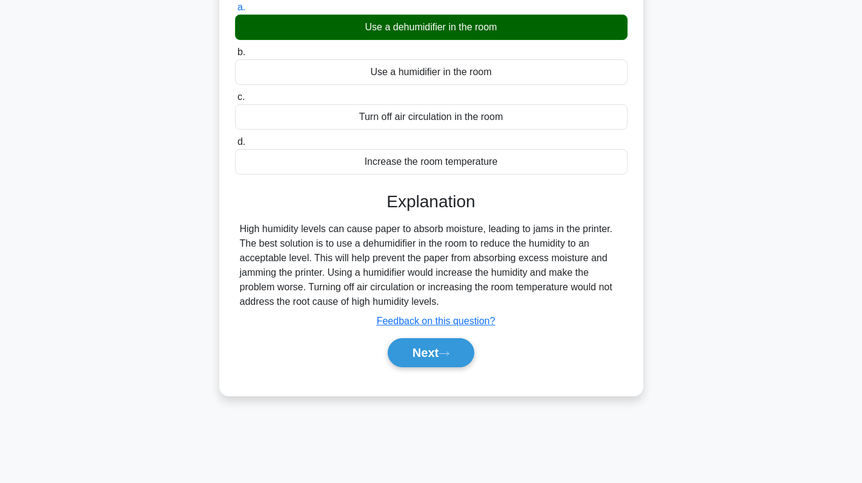
scroll to position [171, 0]
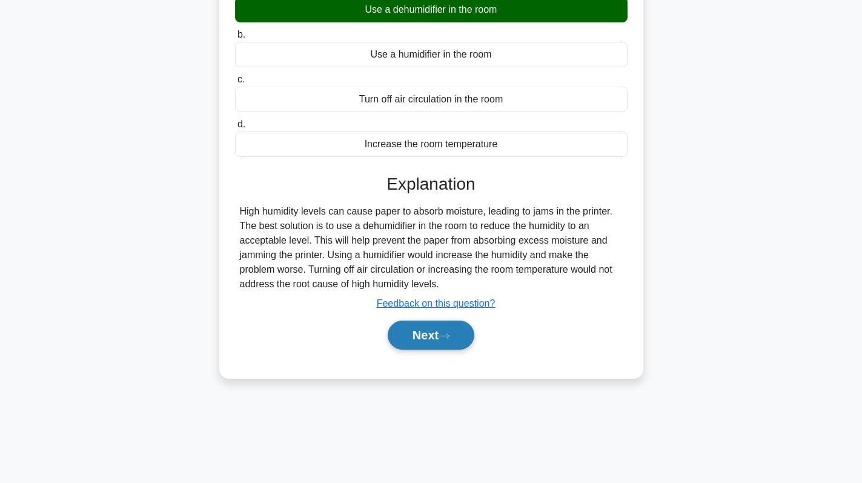
click at [428, 337] on button "Next" at bounding box center [431, 334] width 87 height 29
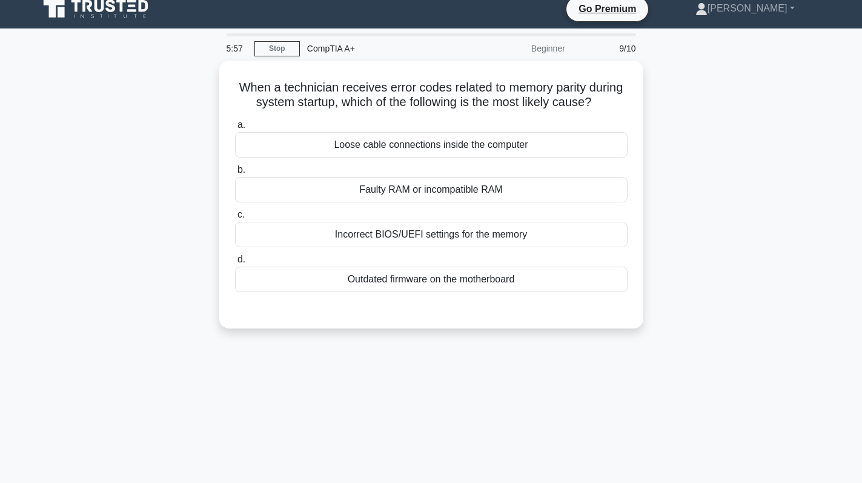
scroll to position [0, 0]
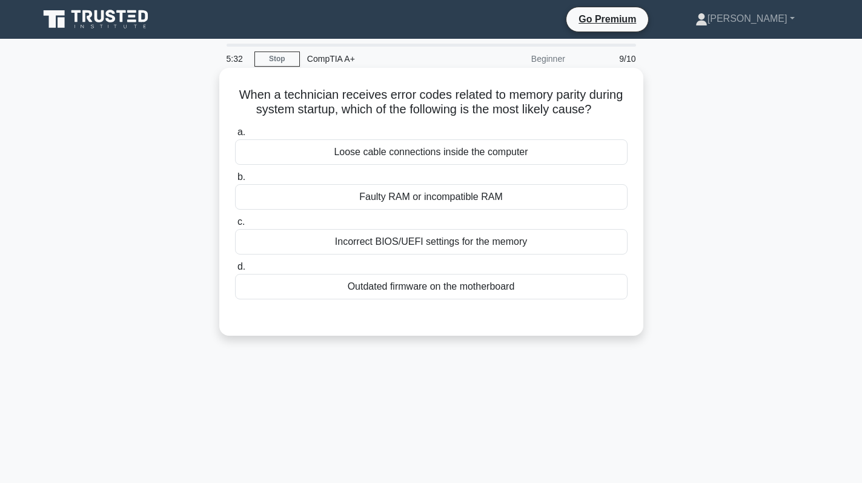
click at [479, 202] on div "Faulty RAM or incompatible RAM" at bounding box center [431, 196] width 392 height 25
click at [235, 181] on input "b. Faulty RAM or incompatible RAM" at bounding box center [235, 177] width 0 height 8
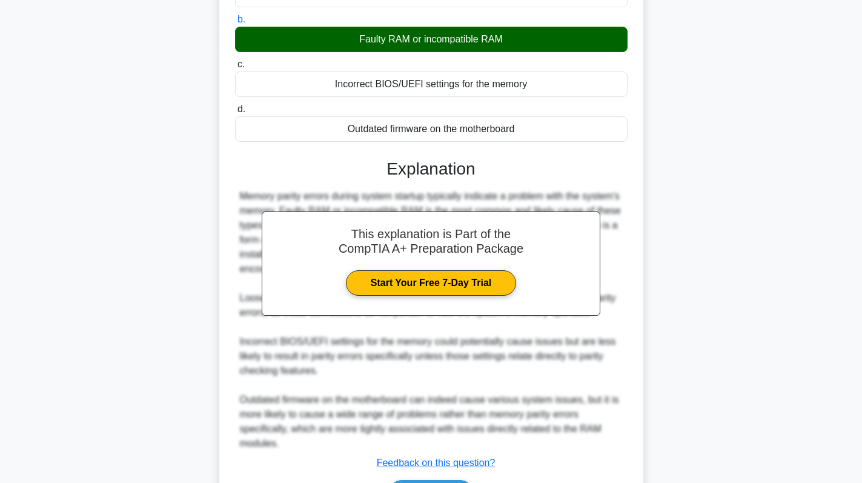
scroll to position [236, 0]
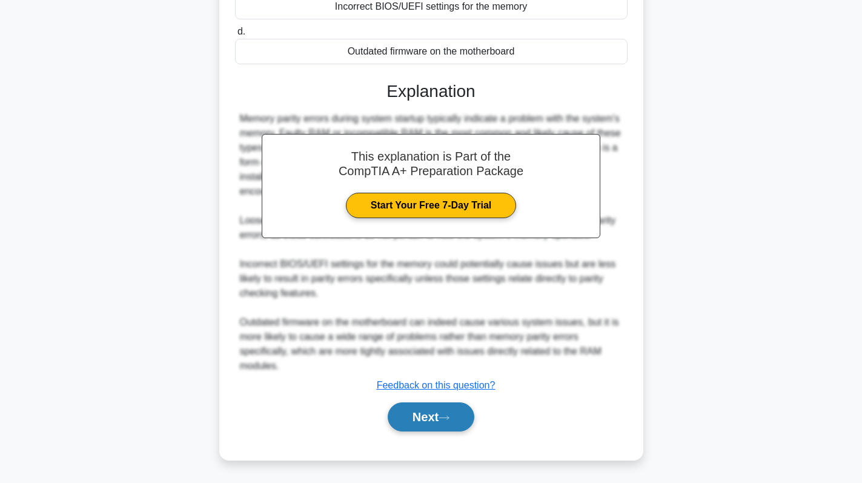
click at [431, 413] on button "Next" at bounding box center [431, 416] width 87 height 29
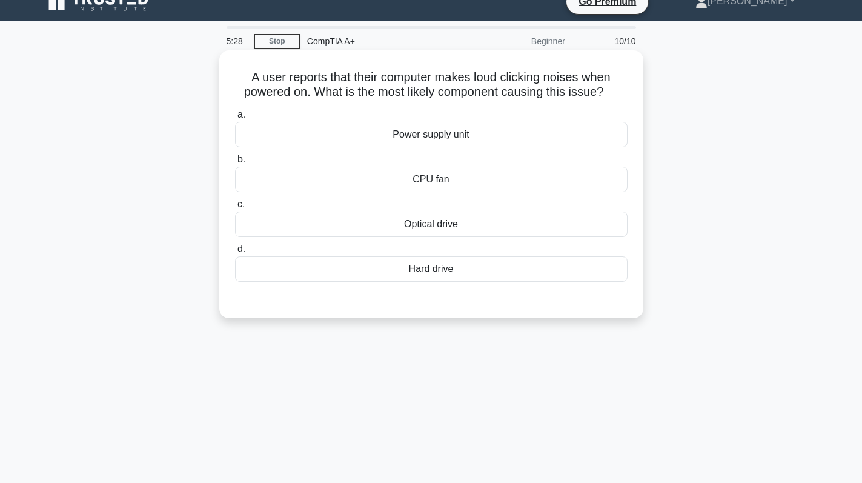
scroll to position [0, 0]
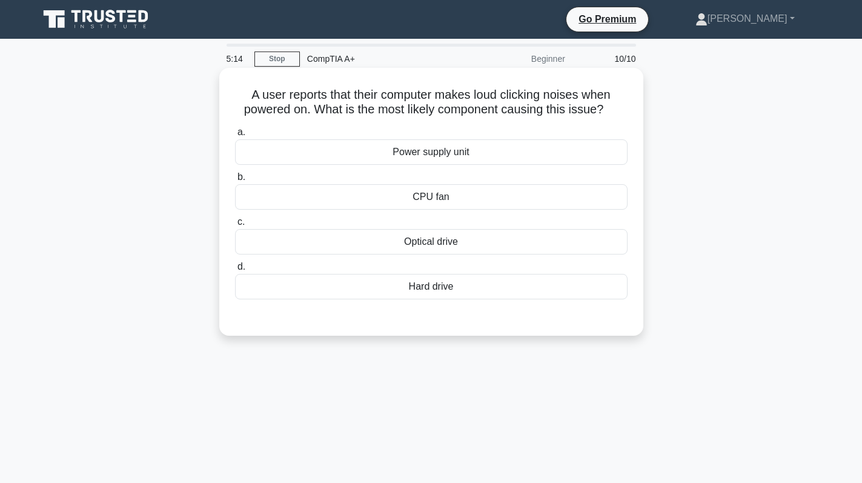
click at [459, 291] on div "Hard drive" at bounding box center [431, 286] width 392 height 25
click at [235, 271] on input "d. [GEOGRAPHIC_DATA]" at bounding box center [235, 267] width 0 height 8
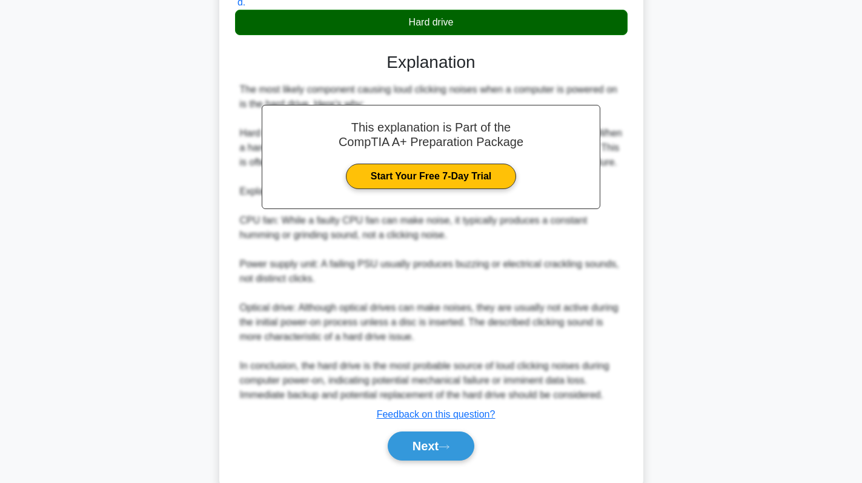
scroll to position [308, 0]
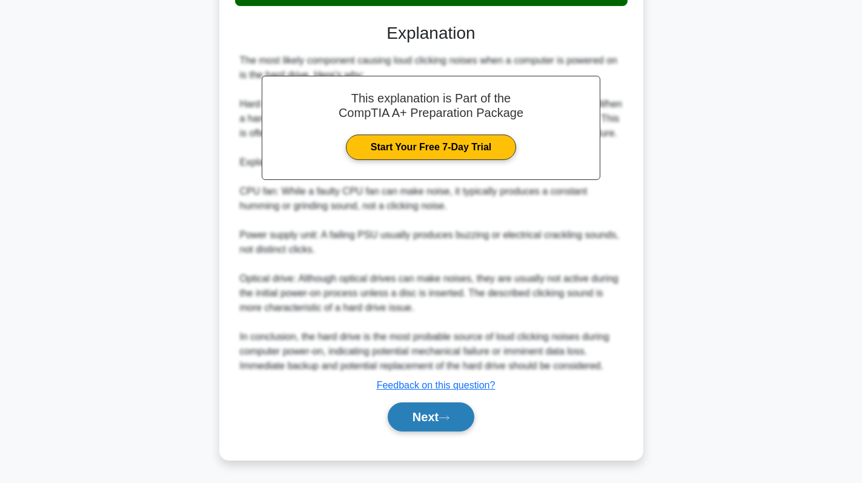
click at [459, 420] on button "Next" at bounding box center [431, 416] width 87 height 29
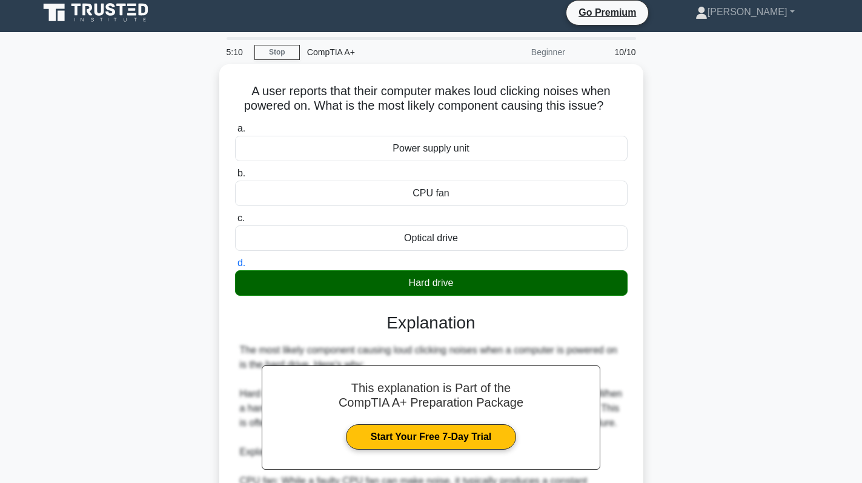
scroll to position [5, 0]
